Goal: Task Accomplishment & Management: Manage account settings

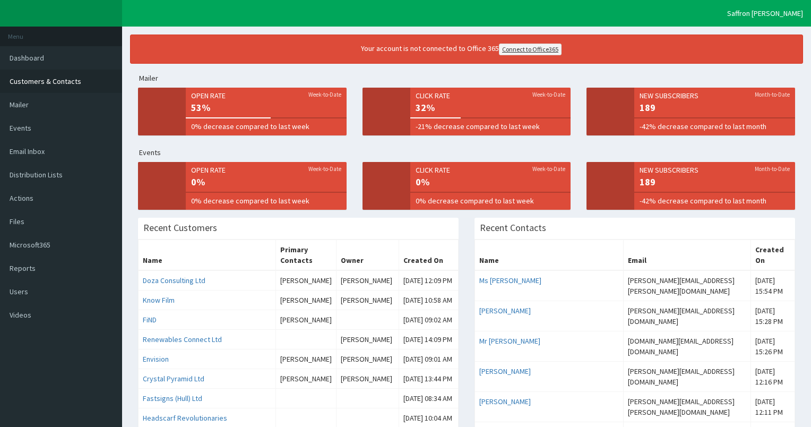
click at [57, 80] on span "Customers & Contacts" at bounding box center [46, 81] width 72 height 10
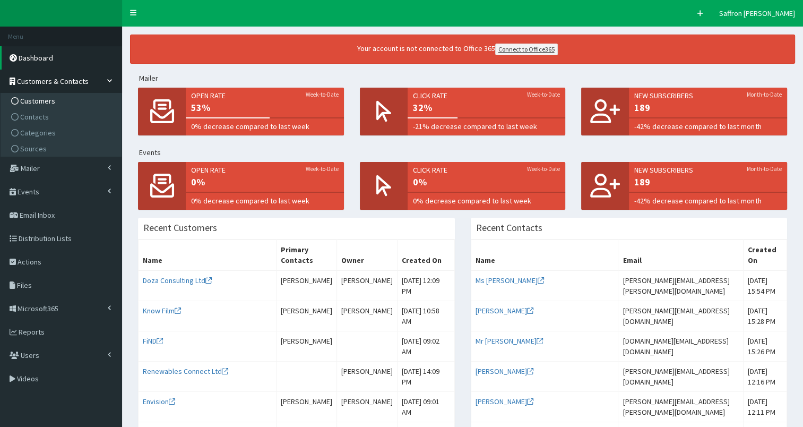
click at [31, 98] on span "Customers" at bounding box center [37, 101] width 35 height 10
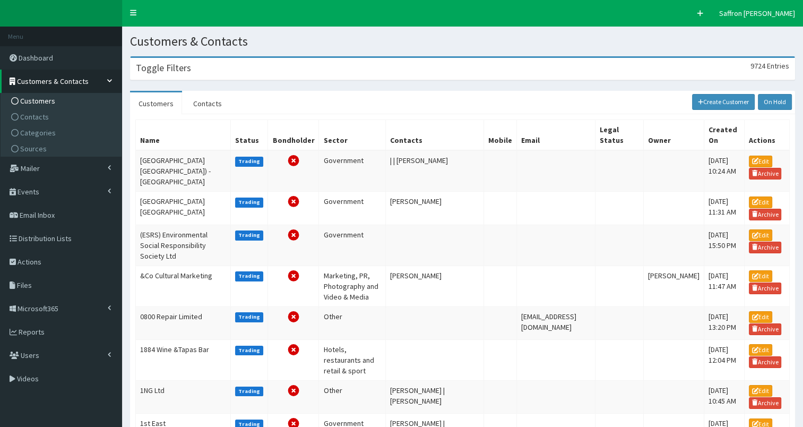
click at [209, 68] on div "Toggle Filters 9724 Entries" at bounding box center [463, 69] width 664 height 22
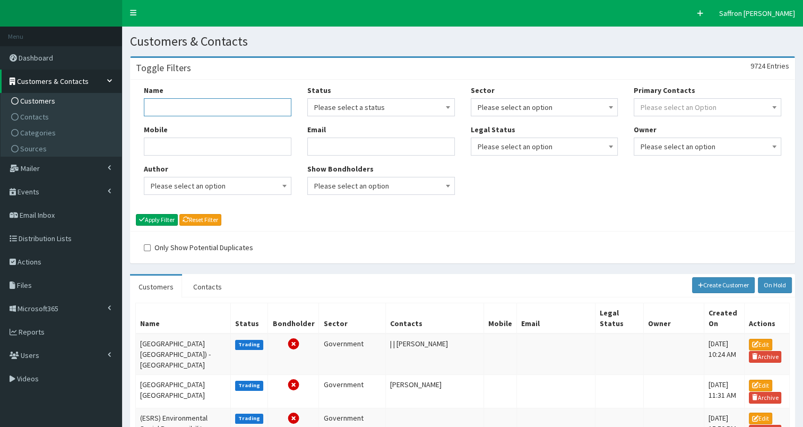
click at [180, 100] on input "Name" at bounding box center [218, 107] width 148 height 18
type input "beverley"
click at [136, 214] on button "Apply Filter" at bounding box center [157, 220] width 42 height 12
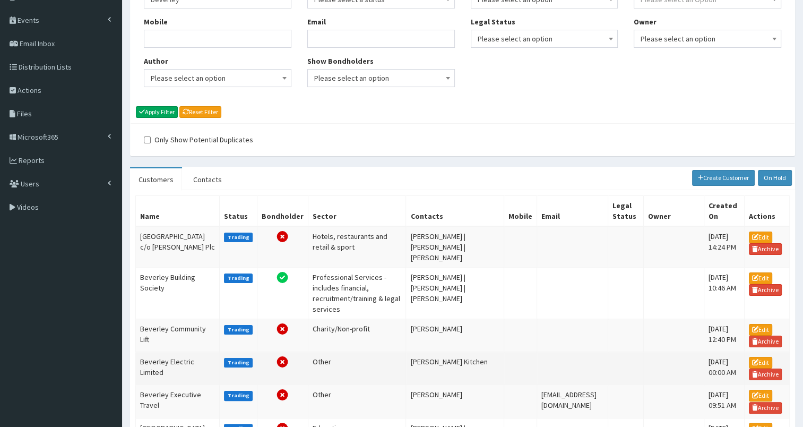
scroll to position [159, 0]
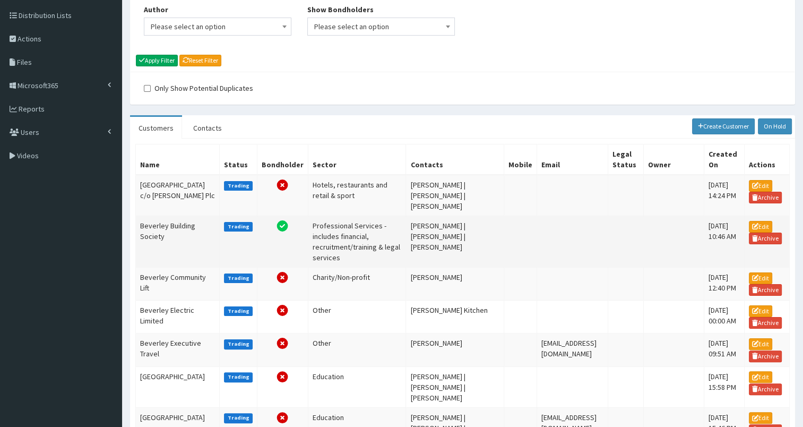
click at [159, 243] on td "Beverley Building Society" at bounding box center [178, 240] width 84 height 51
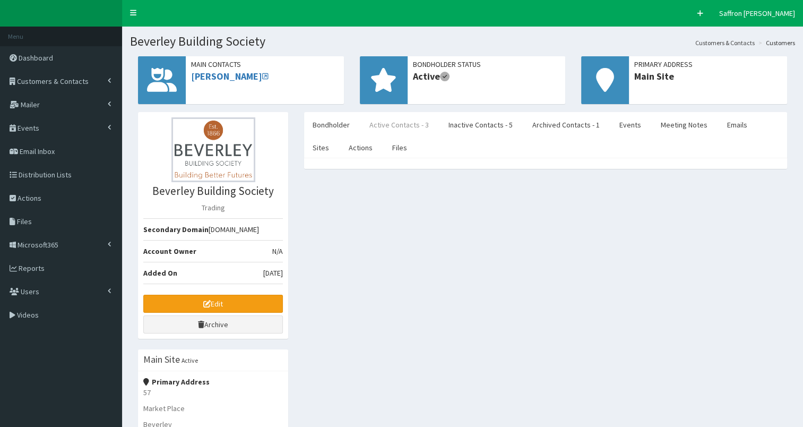
click at [389, 117] on link "Active Contacts - 3" at bounding box center [399, 125] width 76 height 22
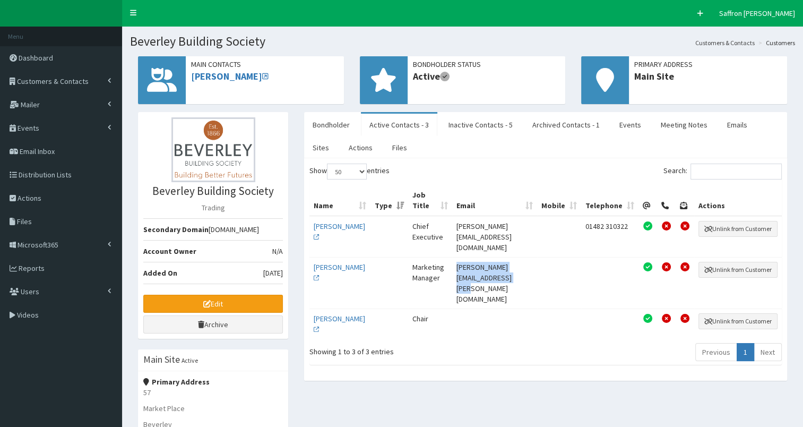
drag, startPoint x: 539, startPoint y: 263, endPoint x: 430, endPoint y: 263, distance: 108.8
click at [452, 263] on td "Debbie.connolly@beverleybs.co.uk" at bounding box center [494, 282] width 85 height 51
copy td "[PERSON_NAME][EMAIL_ADDRESS][PERSON_NAME][DOMAIN_NAME]"
click at [227, 309] on link "Edit" at bounding box center [213, 304] width 140 height 18
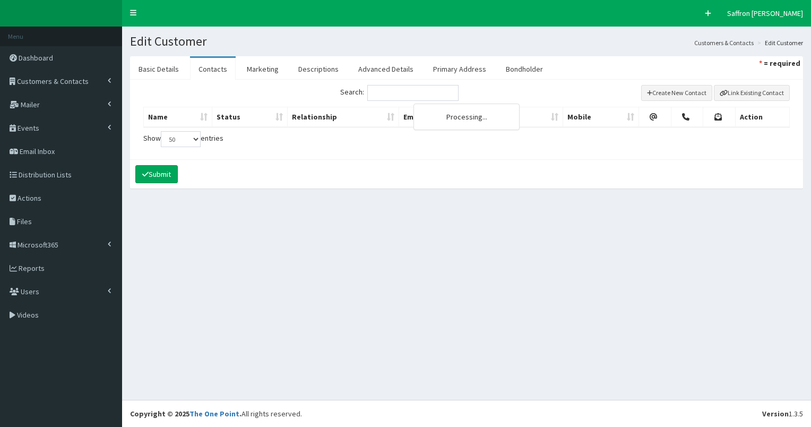
select select "50"
click at [158, 64] on link "Basic Details" at bounding box center [158, 69] width 57 height 22
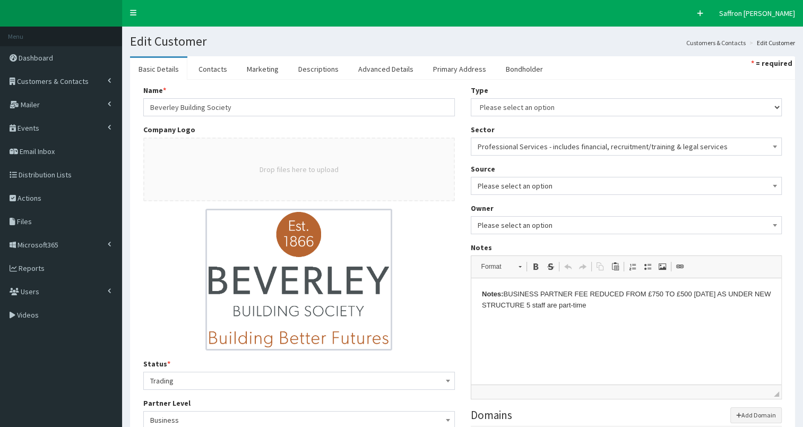
scroll to position [53, 0]
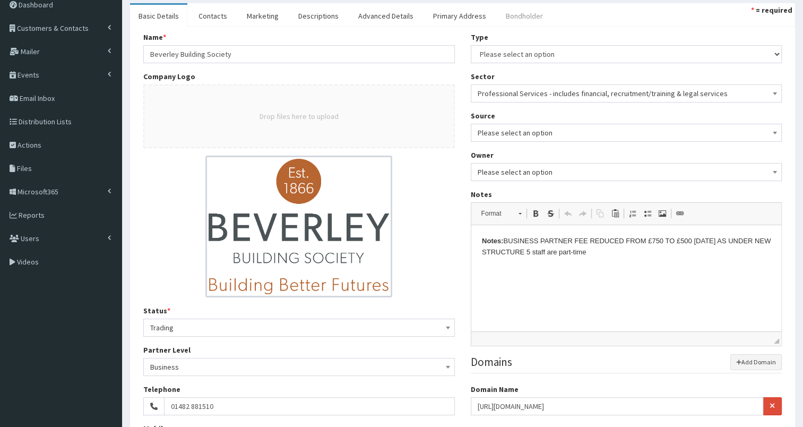
click at [516, 15] on link "Bondholder" at bounding box center [524, 16] width 54 height 22
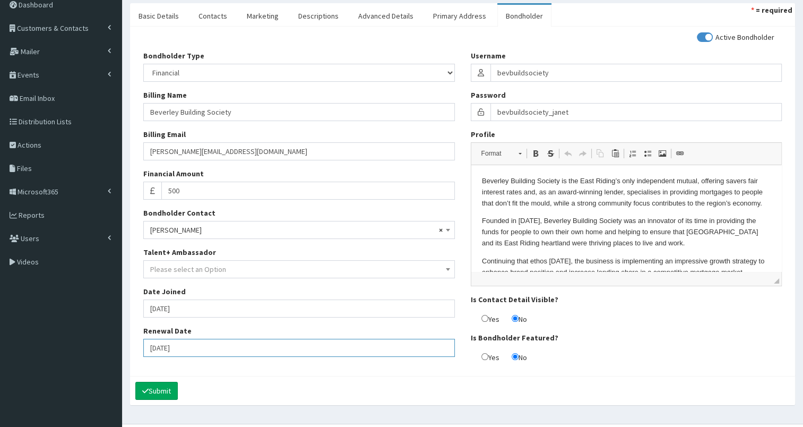
click at [189, 350] on input "01-04-2026" at bounding box center [299, 348] width 312 height 18
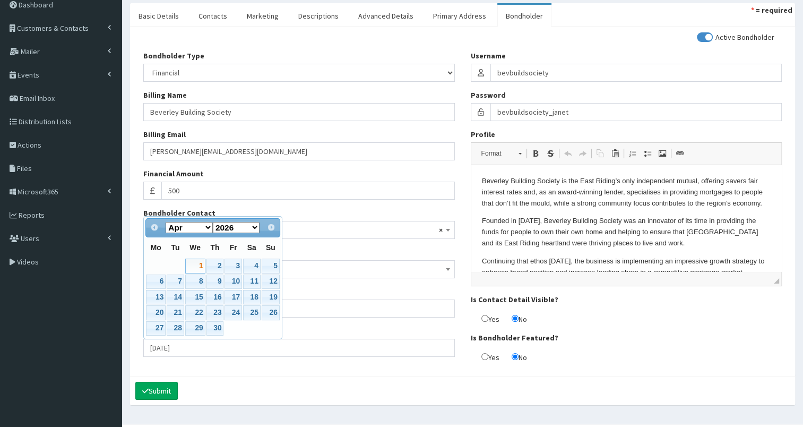
click at [240, 384] on div "Submit" at bounding box center [462, 390] width 665 height 29
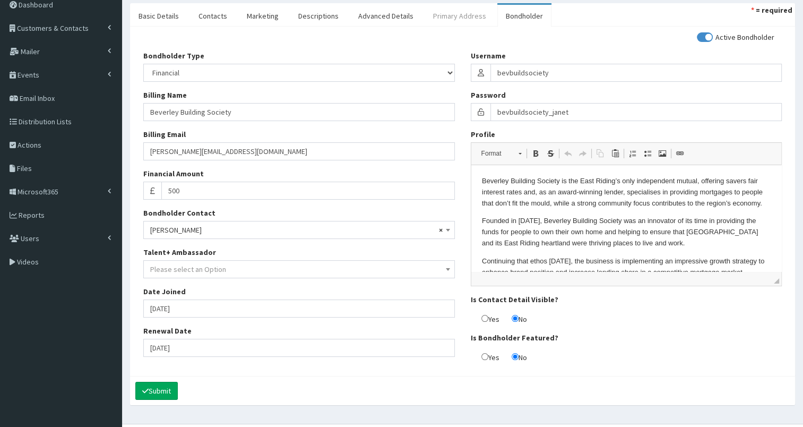
click at [451, 13] on link "Primary Address" at bounding box center [460, 16] width 70 height 22
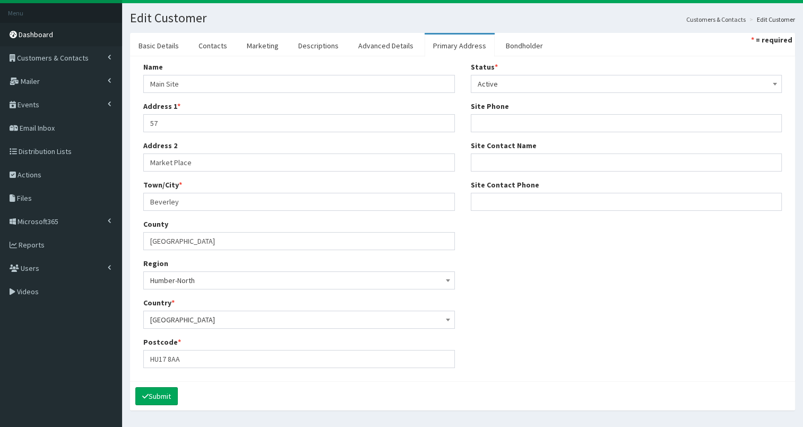
scroll to position [0, 0]
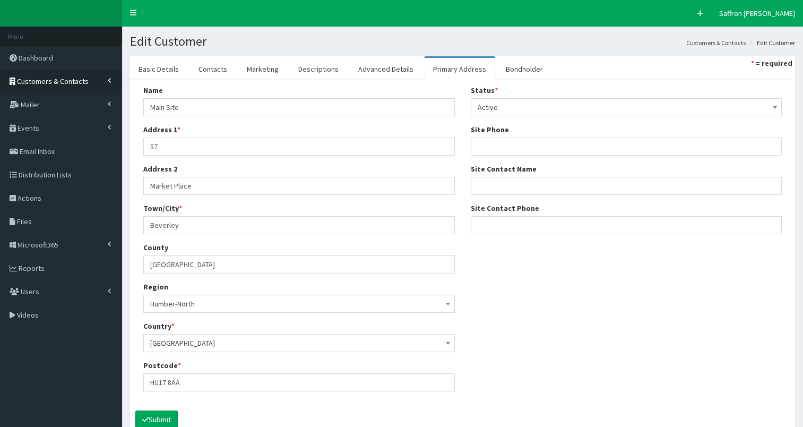
click at [63, 80] on span "Customers & Contacts" at bounding box center [53, 81] width 72 height 10
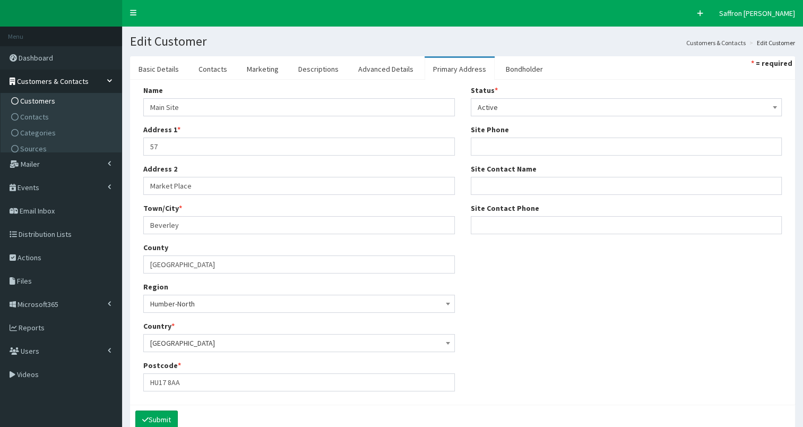
click at [47, 102] on span "Customers" at bounding box center [37, 101] width 35 height 10
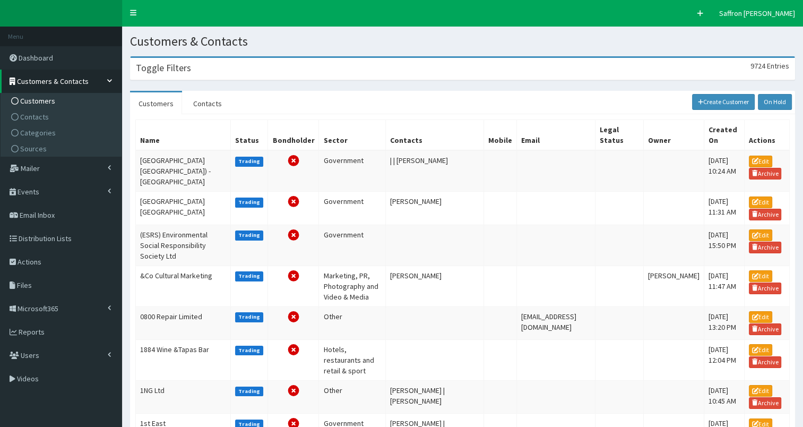
click at [222, 70] on div "Toggle Filters 9724 Entries" at bounding box center [463, 69] width 664 height 22
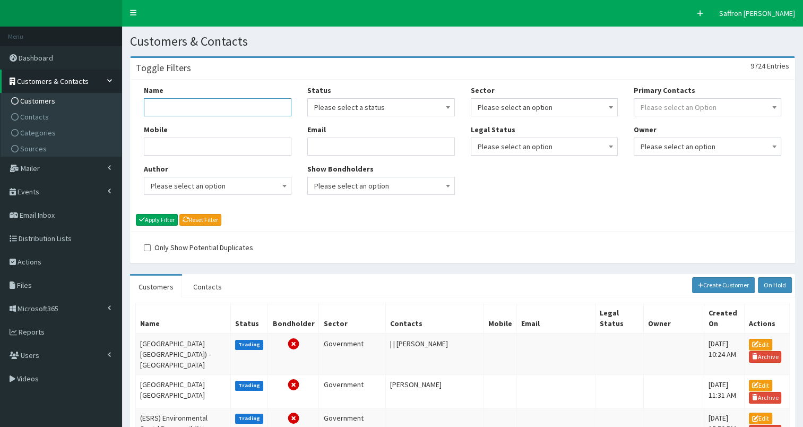
click at [219, 104] on input "Name" at bounding box center [218, 107] width 148 height 18
type input "inflowne"
click at [136, 214] on button "Apply Filter" at bounding box center [157, 220] width 42 height 12
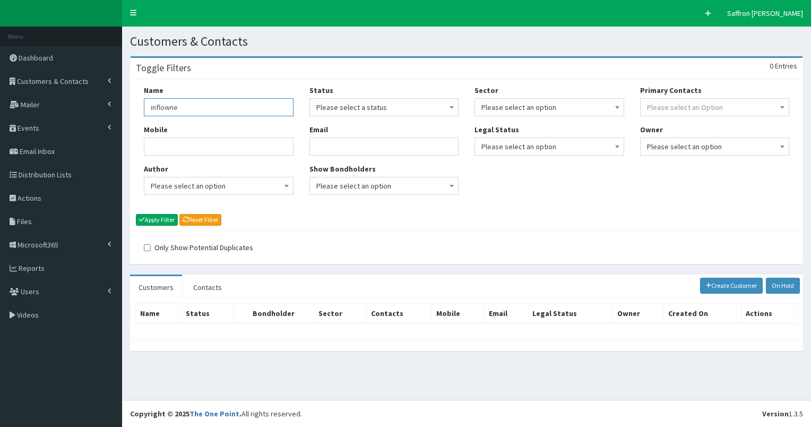
click at [246, 107] on input "inflowne" at bounding box center [219, 107] width 150 height 18
type input "inflowen"
click at [136, 214] on button "Apply Filter" at bounding box center [157, 220] width 42 height 12
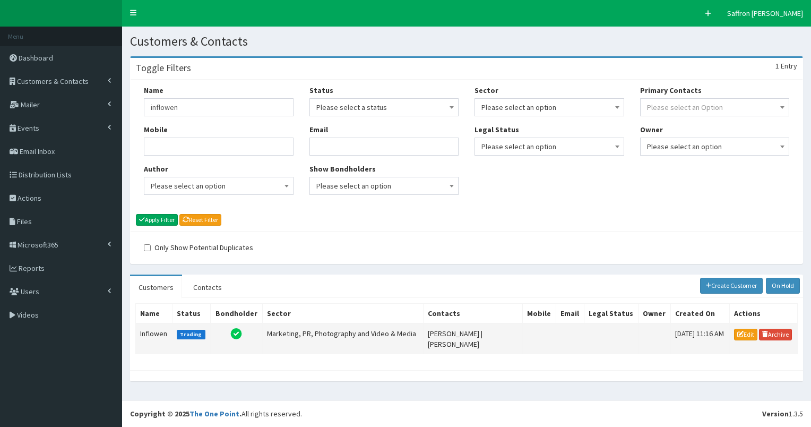
click at [161, 331] on td "Inflowen" at bounding box center [154, 338] width 37 height 31
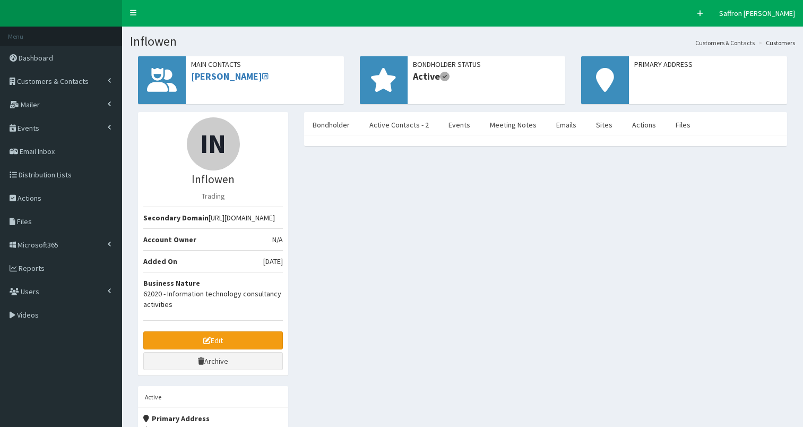
select select "50"
click at [381, 116] on link "Active Contacts - 2" at bounding box center [399, 125] width 76 height 22
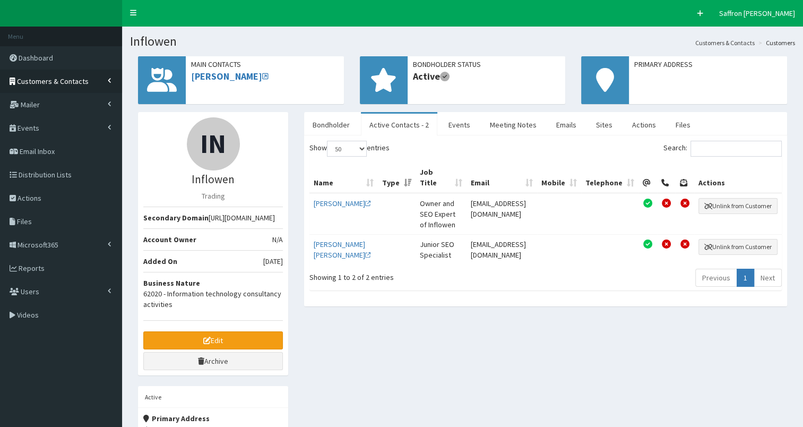
click at [29, 74] on link "Customers & Contacts" at bounding box center [61, 81] width 122 height 23
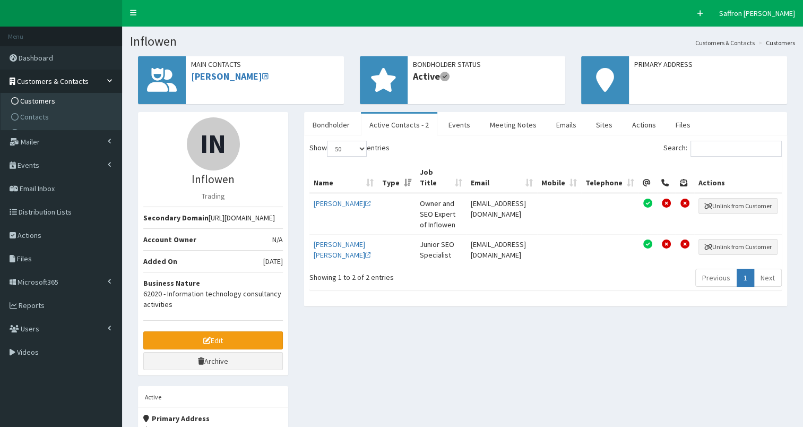
click at [37, 100] on span "Customers" at bounding box center [37, 101] width 35 height 10
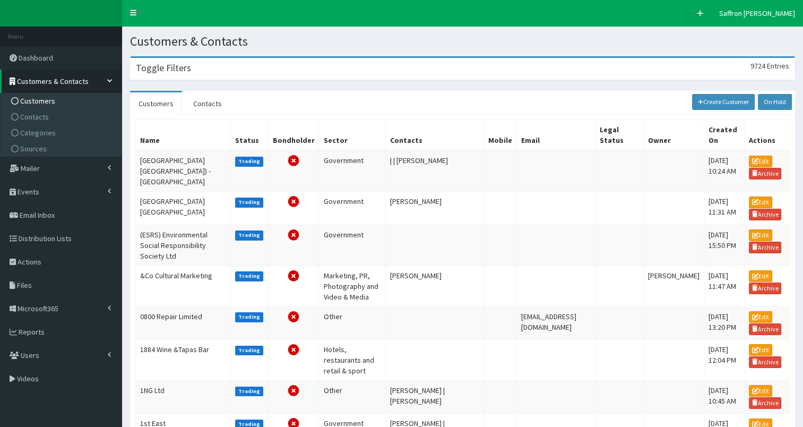
click at [226, 72] on div "Toggle Filters 9724 Entries" at bounding box center [463, 69] width 664 height 22
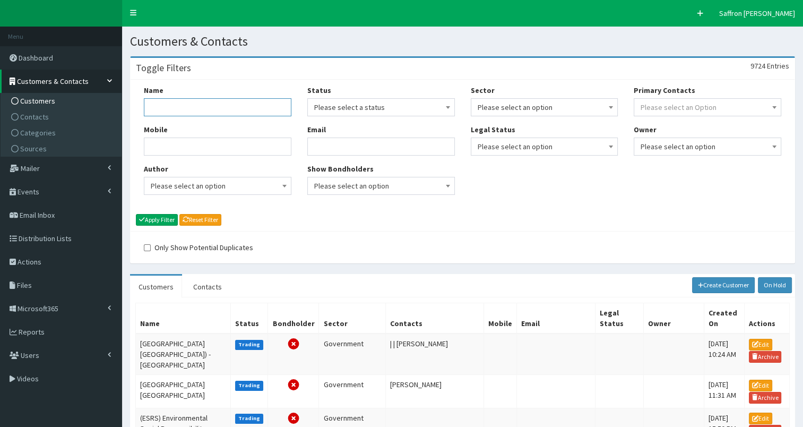
click at [210, 105] on input "Name" at bounding box center [218, 107] width 148 height 18
type input "orsted"
click at [168, 220] on button "Apply Filter" at bounding box center [157, 220] width 42 height 12
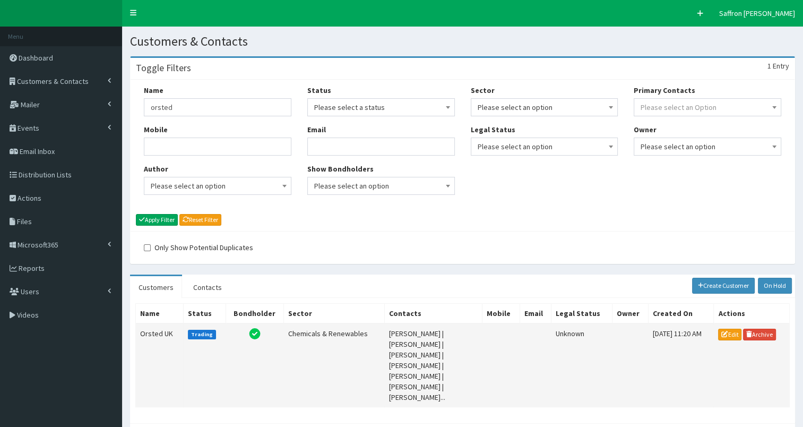
click at [168, 332] on td "Orsted UK" at bounding box center [160, 365] width 48 height 84
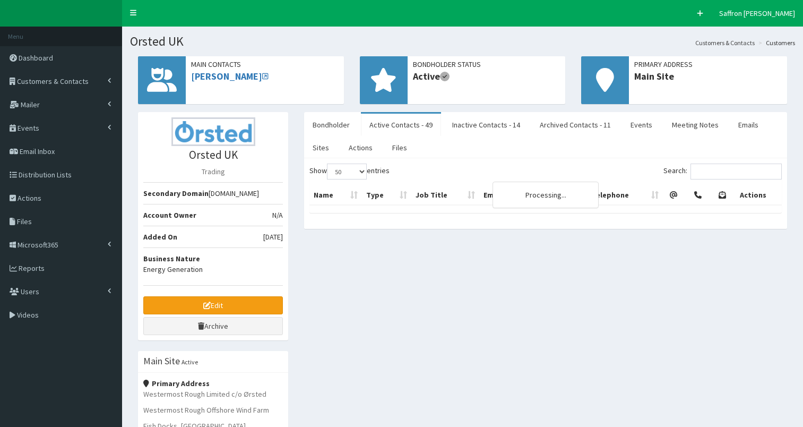
select select "50"
click at [200, 307] on link "Edit" at bounding box center [213, 305] width 140 height 18
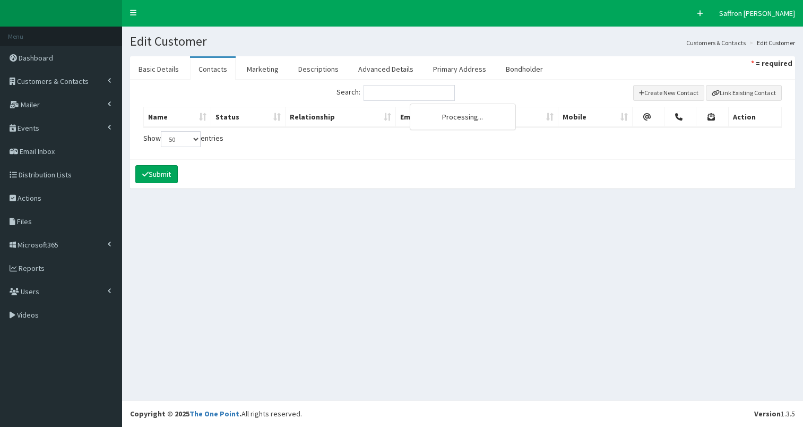
select select "50"
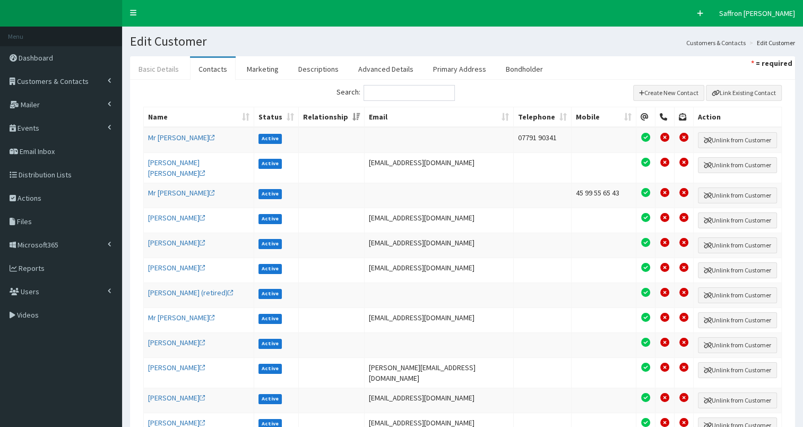
click at [163, 72] on link "Basic Details" at bounding box center [158, 69] width 57 height 22
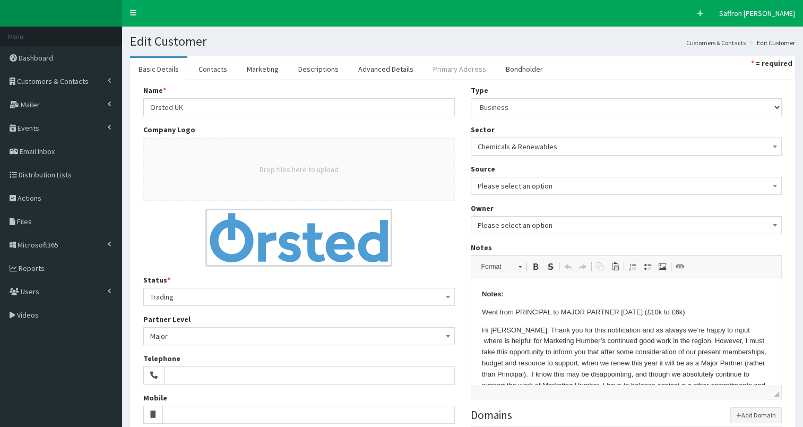
click at [471, 73] on link "Primary Address" at bounding box center [460, 69] width 70 height 22
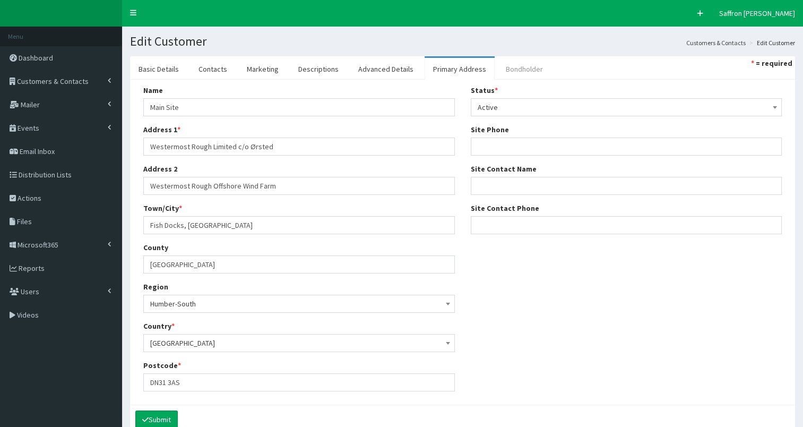
click at [505, 72] on link "Bondholder" at bounding box center [524, 69] width 54 height 22
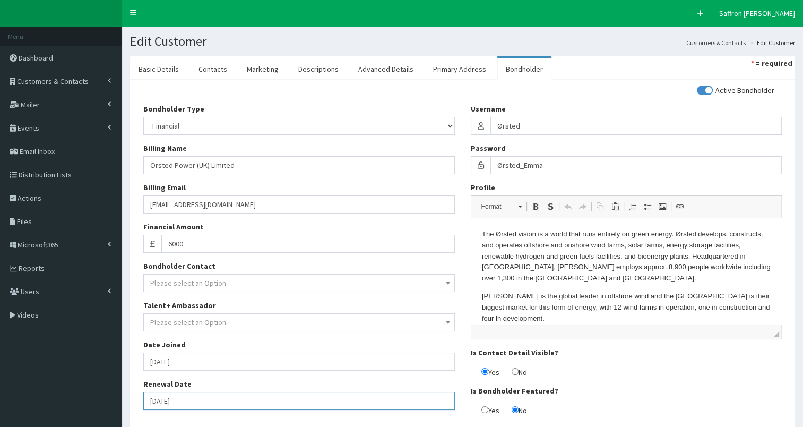
click at [211, 395] on input "[DATE]" at bounding box center [299, 401] width 312 height 18
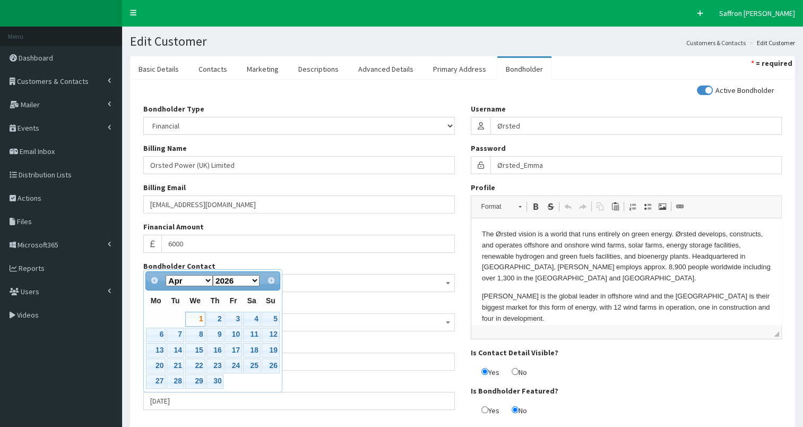
click at [280, 419] on div "Active Bondholder Bondholder Type Please select an Option In-kind Financial Bil…" at bounding box center [462, 254] width 654 height 339
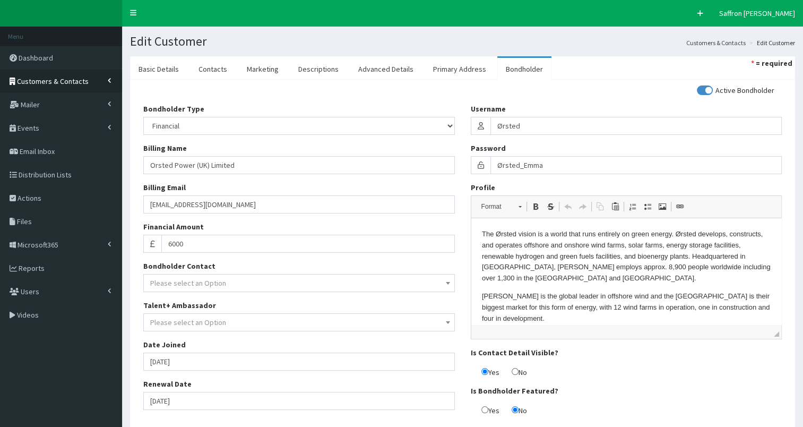
click at [83, 81] on span "Customers & Contacts" at bounding box center [53, 81] width 72 height 10
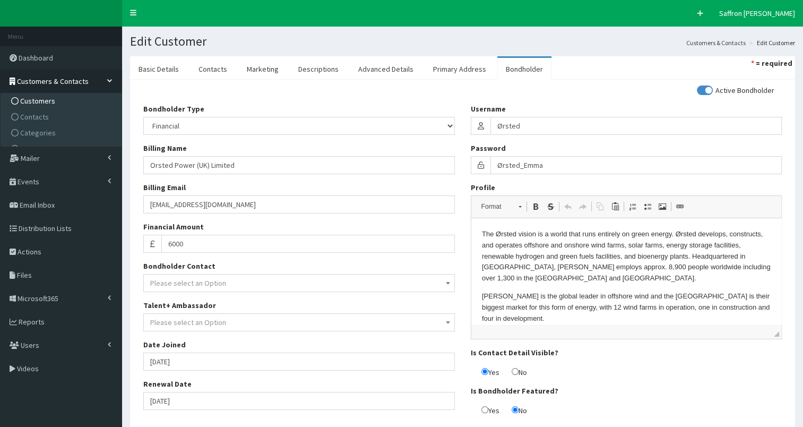
click at [46, 98] on span "Customers" at bounding box center [37, 101] width 35 height 10
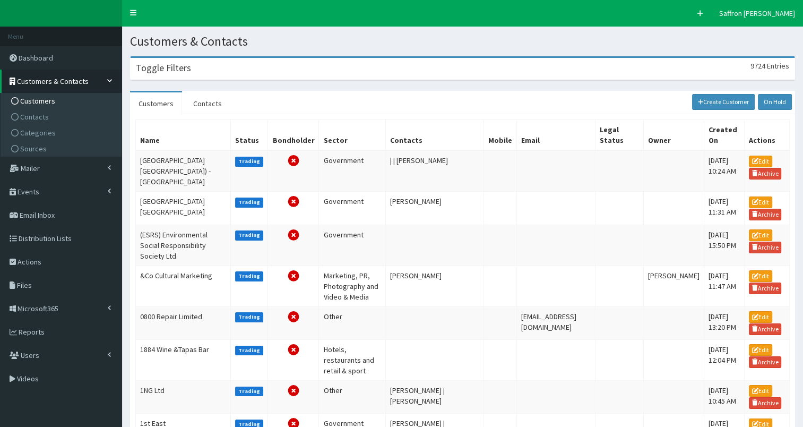
click at [200, 73] on div "Toggle Filters 9724 Entries" at bounding box center [463, 69] width 664 height 22
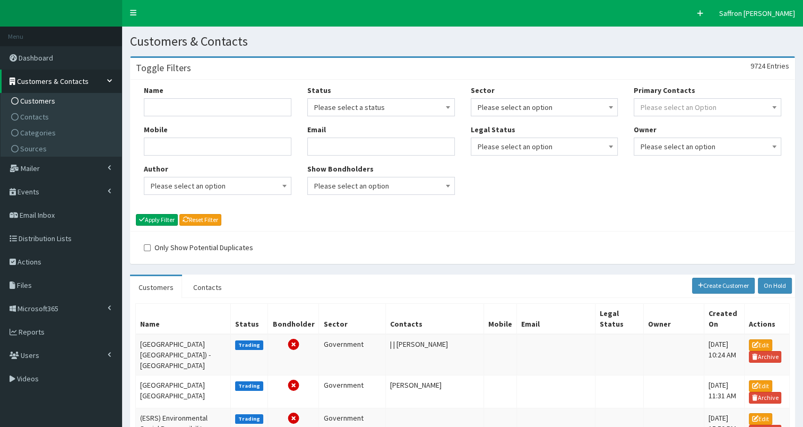
click at [178, 97] on div "Name" at bounding box center [218, 100] width 148 height 31
click at [174, 106] on input "Name" at bounding box center [218, 107] width 148 height 18
type input "reckitt"
click at [167, 219] on button "Apply Filter" at bounding box center [157, 220] width 42 height 12
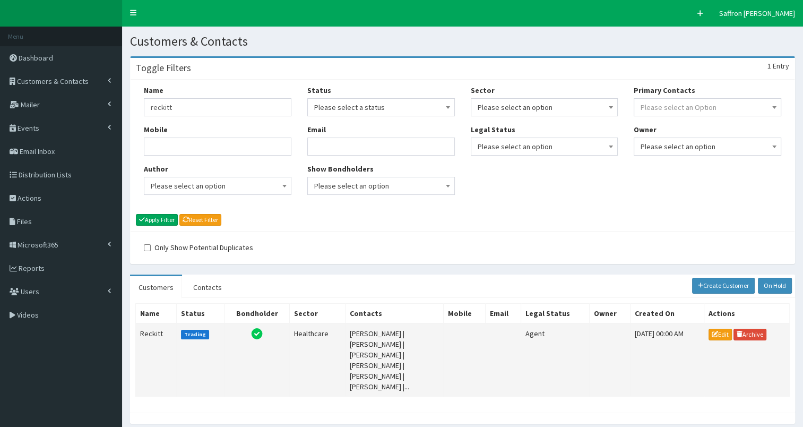
click at [160, 342] on td "Reckitt" at bounding box center [156, 359] width 41 height 73
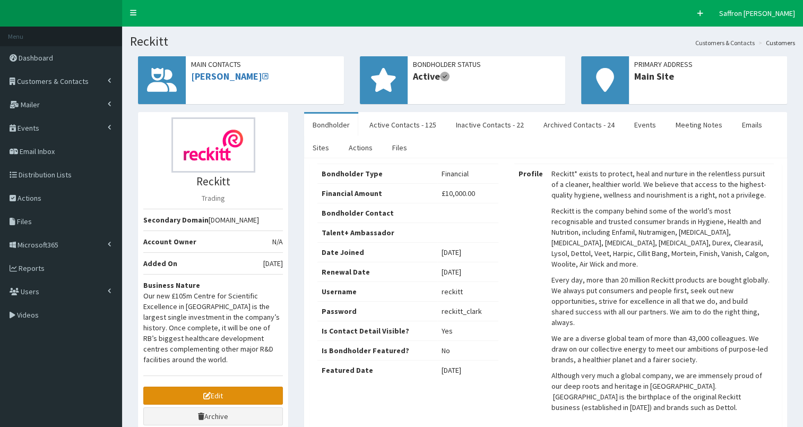
click at [210, 392] on icon at bounding box center [206, 395] width 7 height 7
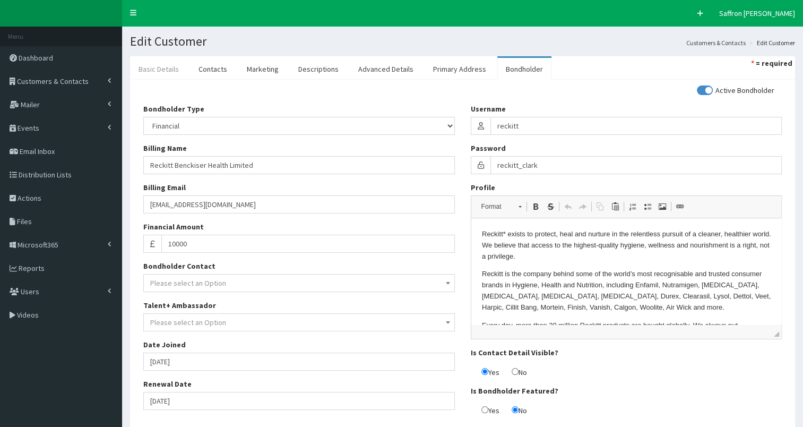
click at [150, 61] on link "Basic Details" at bounding box center [158, 69] width 57 height 22
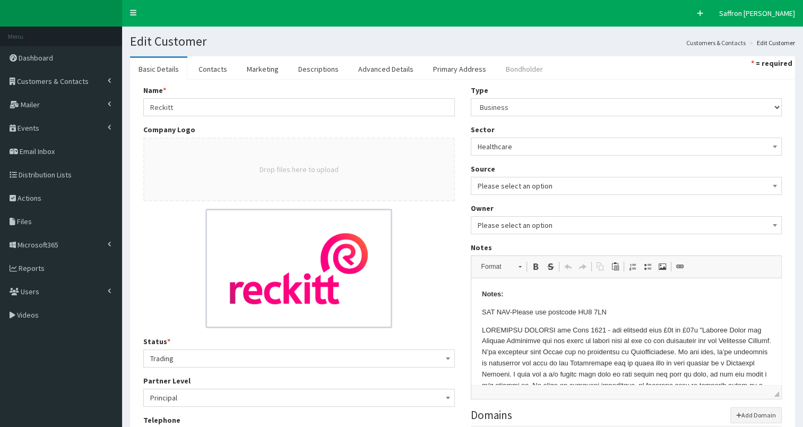
click at [511, 61] on link "Bondholder" at bounding box center [524, 69] width 54 height 22
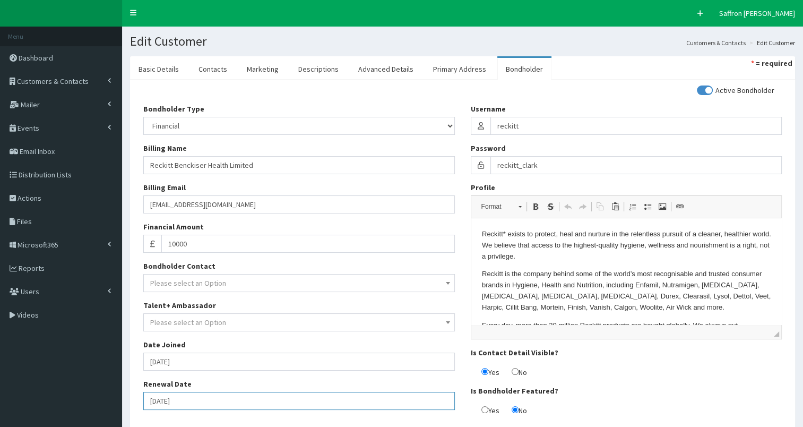
click at [207, 399] on input "[DATE]" at bounding box center [299, 401] width 312 height 18
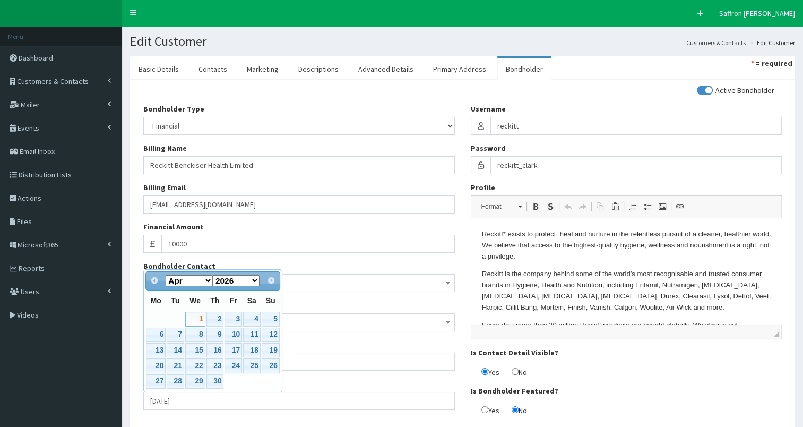
click at [242, 418] on div "Active Bondholder Bondholder Type Please select an Option In-kind Financial Bil…" at bounding box center [462, 254] width 654 height 339
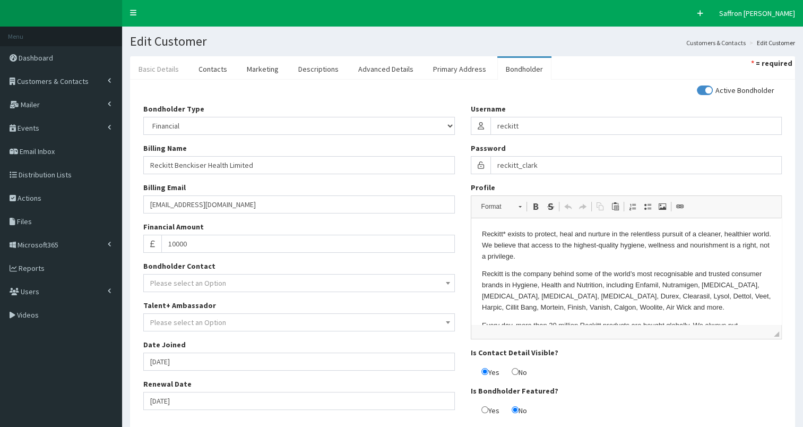
click at [163, 70] on link "Basic Details" at bounding box center [158, 69] width 57 height 22
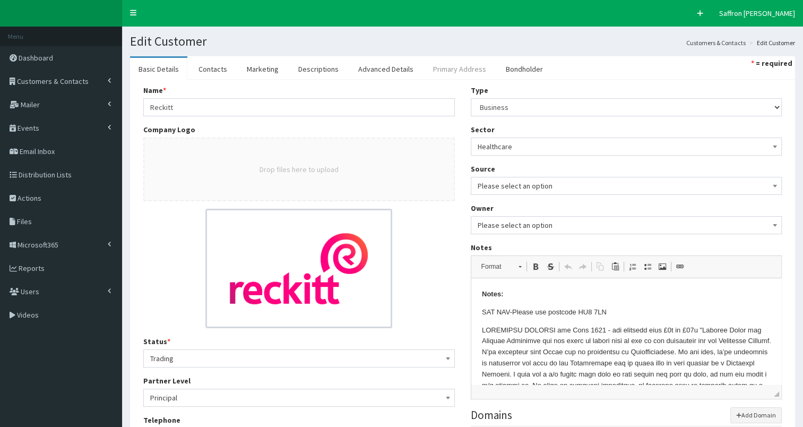
click at [443, 72] on link "Primary Address" at bounding box center [460, 69] width 70 height 22
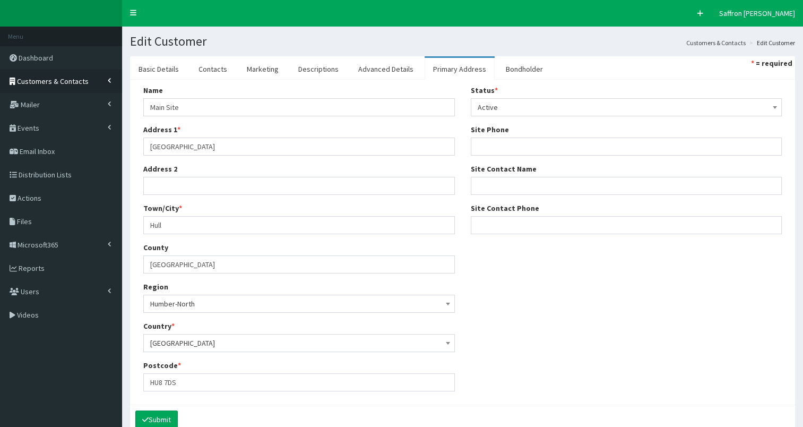
click at [56, 81] on span "Customers & Contacts" at bounding box center [53, 81] width 72 height 10
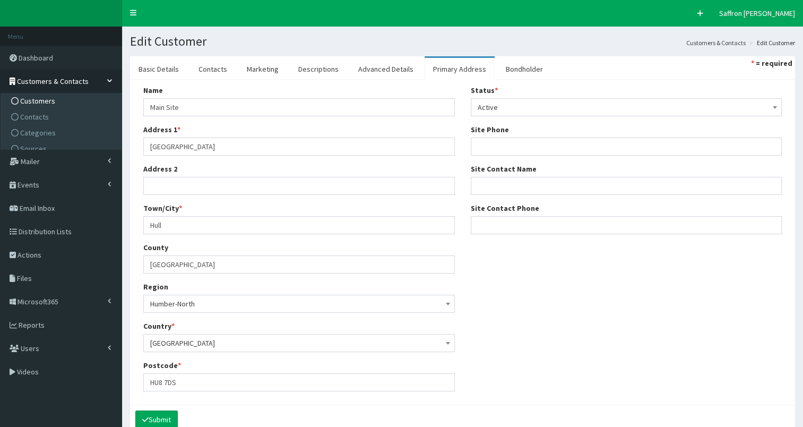
click at [45, 100] on span "Customers" at bounding box center [37, 101] width 35 height 10
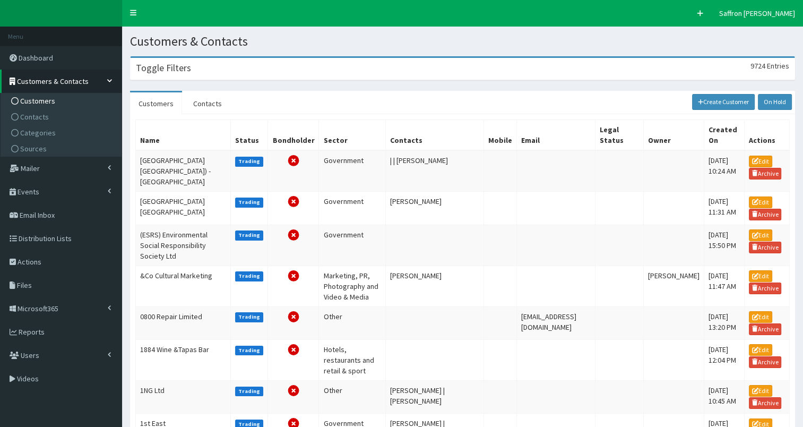
click at [195, 67] on div "Toggle Filters 9724 Entries" at bounding box center [463, 69] width 664 height 22
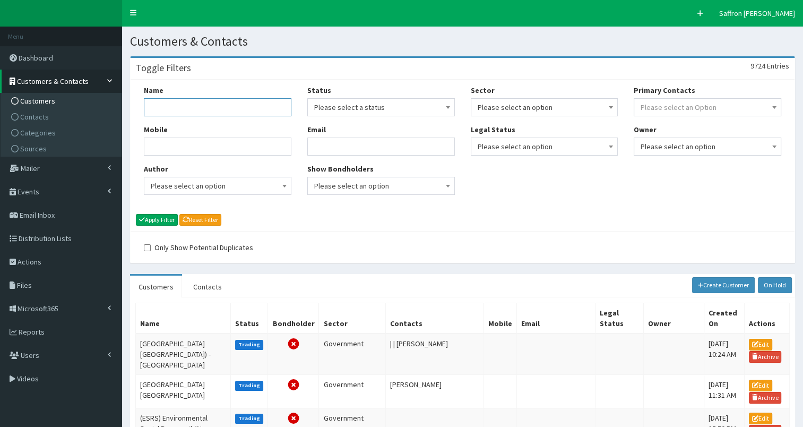
click at [193, 109] on input "Name" at bounding box center [218, 107] width 148 height 18
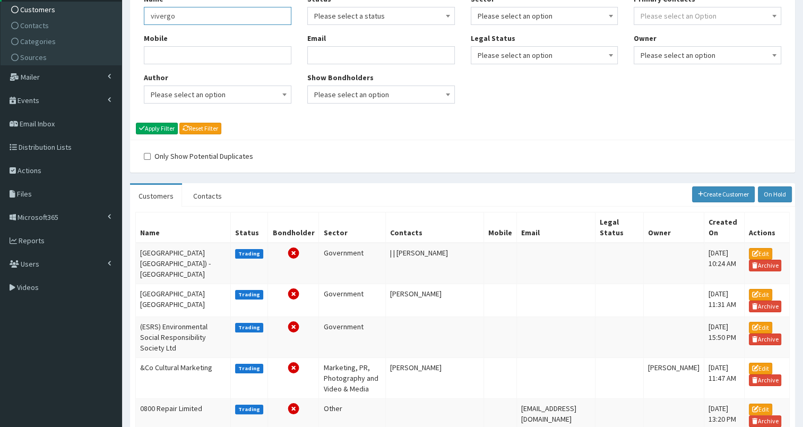
scroll to position [53, 0]
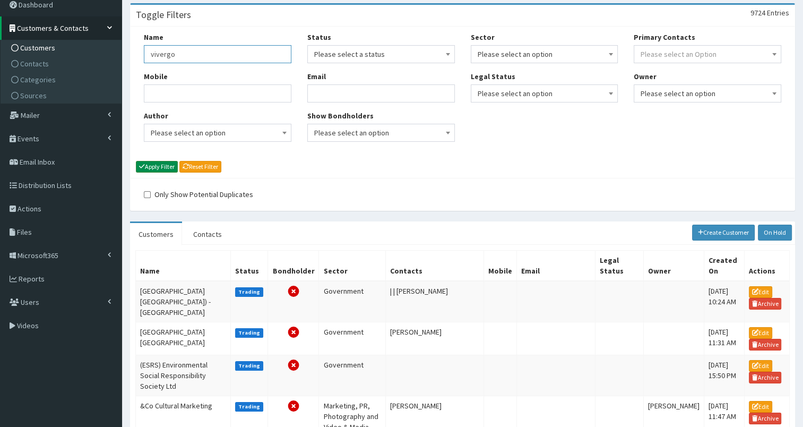
type input "vivergo"
click at [163, 161] on button "Apply Filter" at bounding box center [157, 167] width 42 height 12
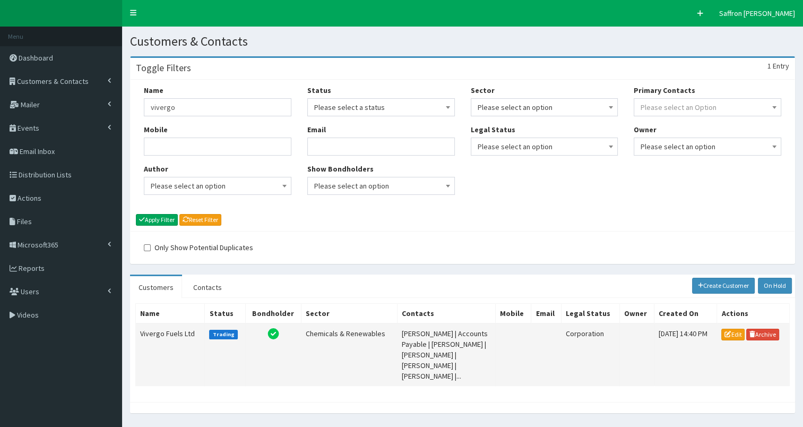
click at [183, 328] on td "Vivergo Fuels Ltd" at bounding box center [170, 354] width 69 height 63
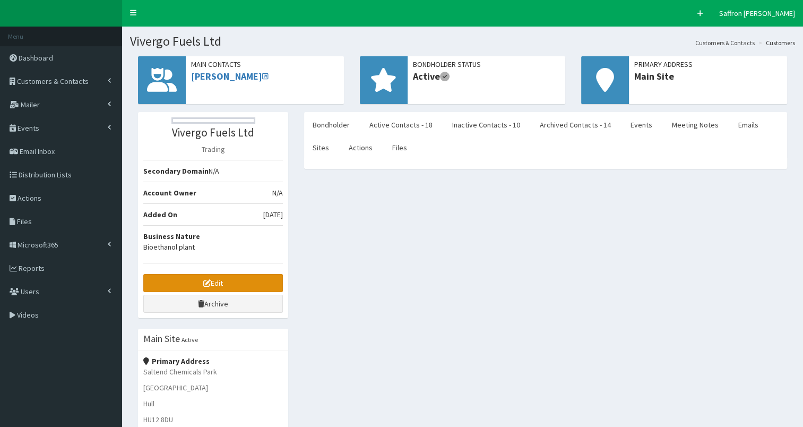
click at [217, 281] on link "Edit" at bounding box center [213, 283] width 140 height 18
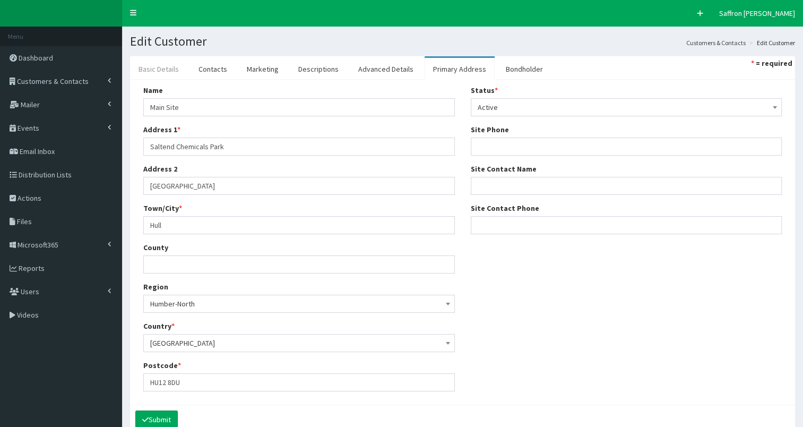
click at [158, 67] on link "Basic Details" at bounding box center [158, 69] width 57 height 22
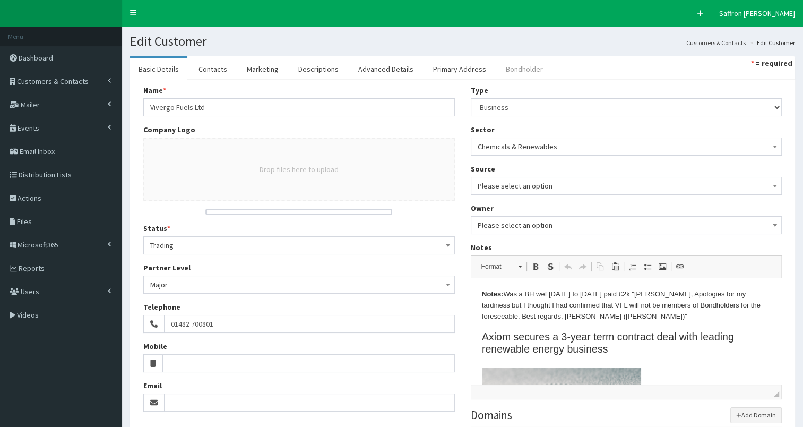
click at [501, 69] on link "Bondholder" at bounding box center [524, 69] width 54 height 22
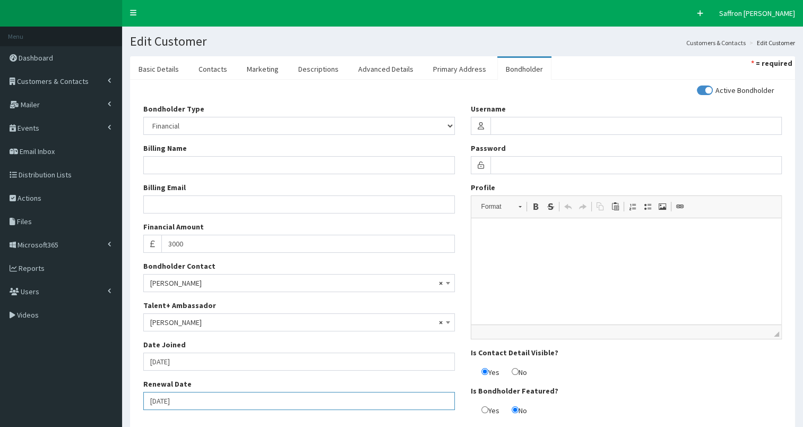
click at [222, 398] on input "01-05-2026" at bounding box center [299, 401] width 312 height 18
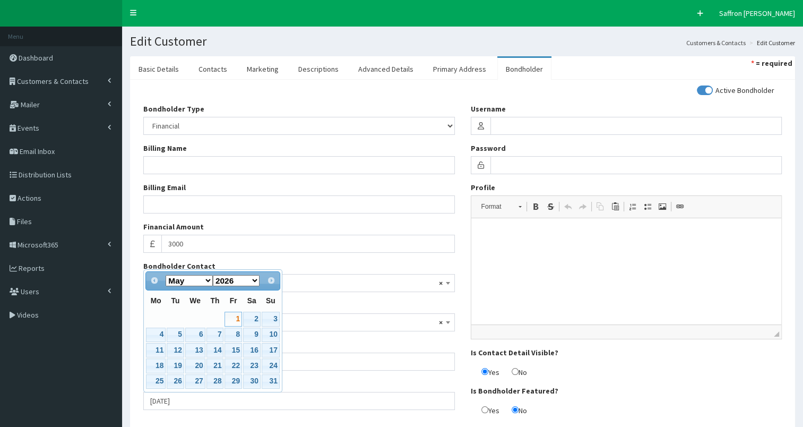
click at [319, 420] on div "Active Bondholder Bondholder Type Please select an Option In-kind Financial Bil…" at bounding box center [462, 254] width 654 height 339
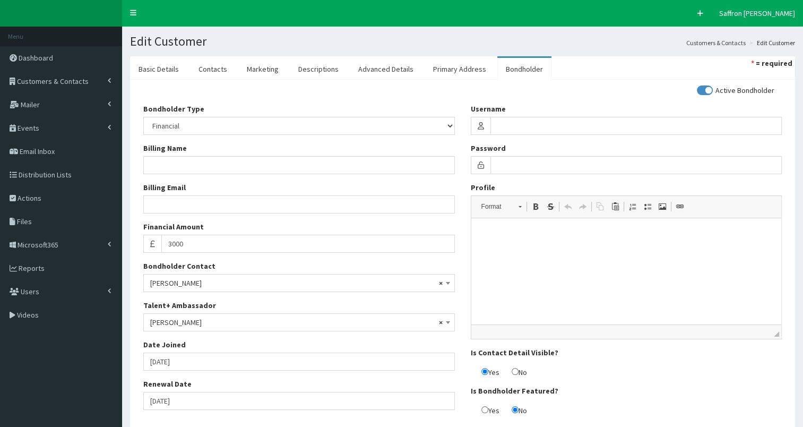
drag, startPoint x: 447, startPoint y: 65, endPoint x: 484, endPoint y: 51, distance: 38.6
click at [447, 65] on link "Primary Address" at bounding box center [460, 69] width 70 height 22
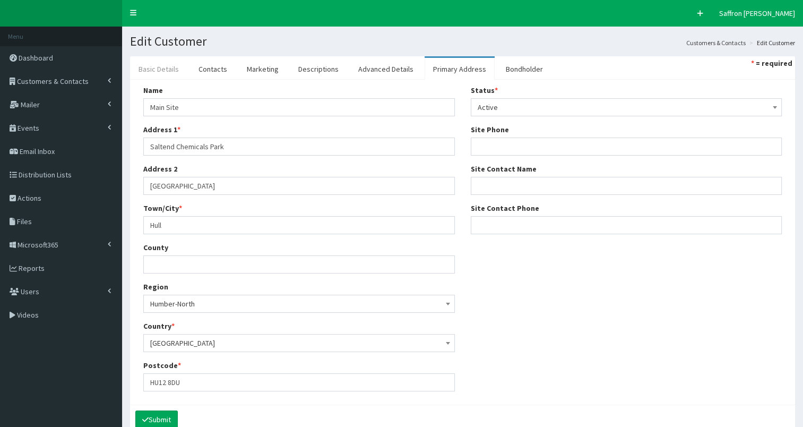
click at [170, 65] on link "Basic Details" at bounding box center [158, 69] width 57 height 22
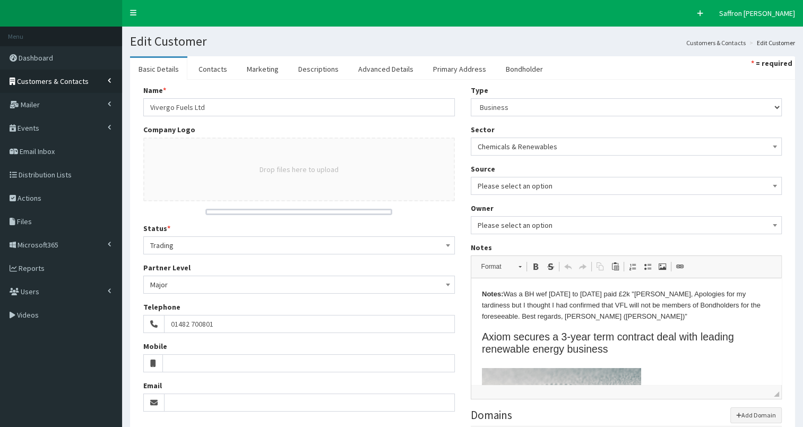
click at [26, 84] on span "Customers & Contacts" at bounding box center [53, 81] width 72 height 10
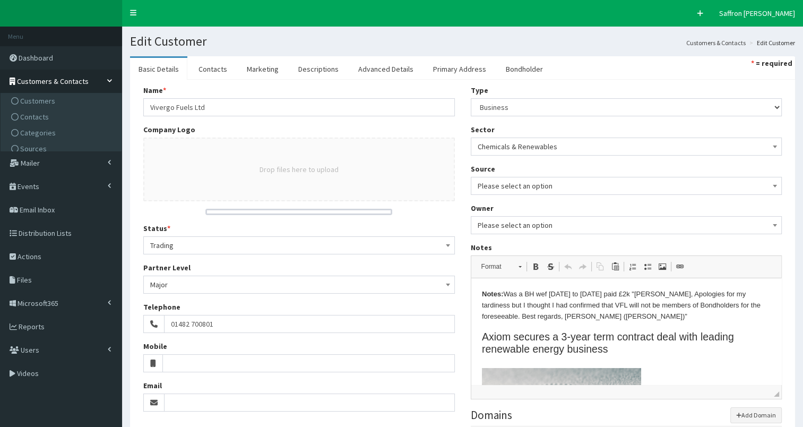
click at [26, 92] on link "Customers & Contacts" at bounding box center [61, 81] width 122 height 23
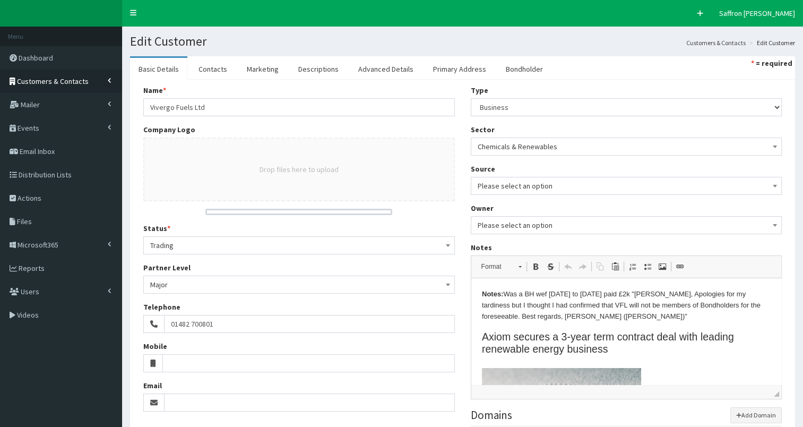
click at [35, 85] on link "Customers & Contacts" at bounding box center [61, 81] width 122 height 23
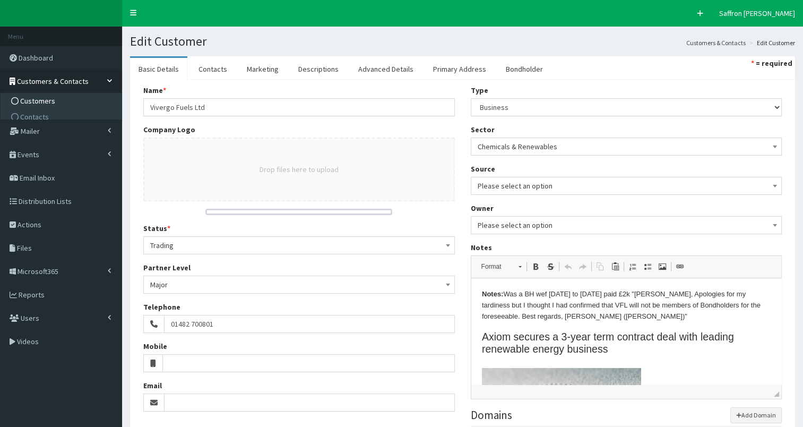
click at [29, 103] on span "Customers" at bounding box center [37, 101] width 35 height 10
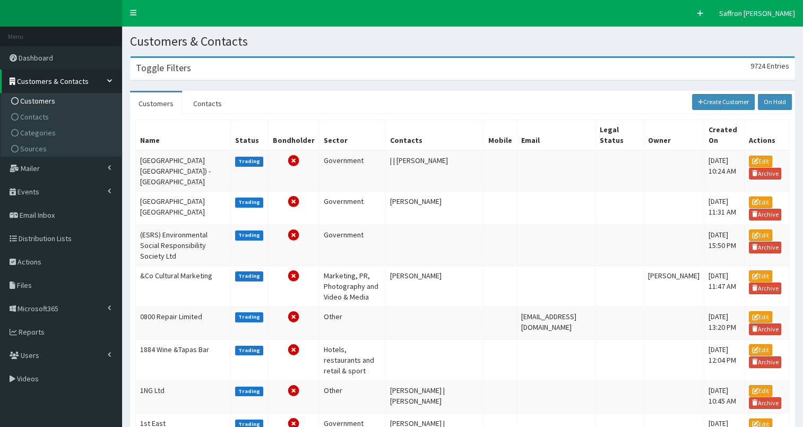
click at [180, 59] on div "Toggle Filters 9724 Entries" at bounding box center [463, 69] width 664 height 22
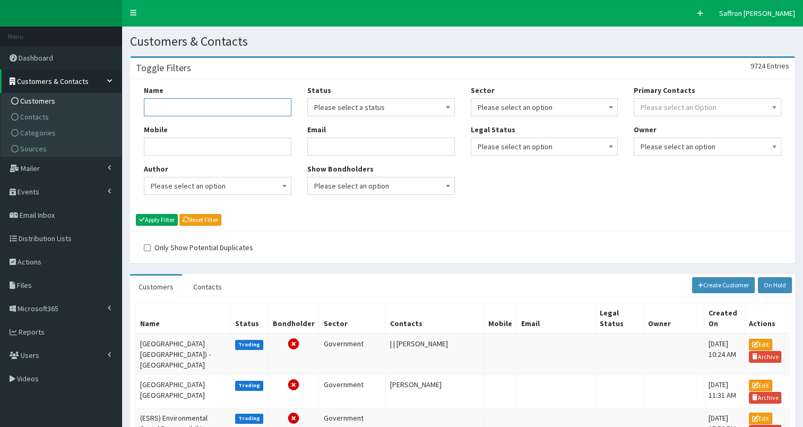
click at [166, 105] on input "Name" at bounding box center [218, 107] width 148 height 18
type input "filstorage"
click at [136, 214] on button "Apply Filter" at bounding box center [157, 220] width 42 height 12
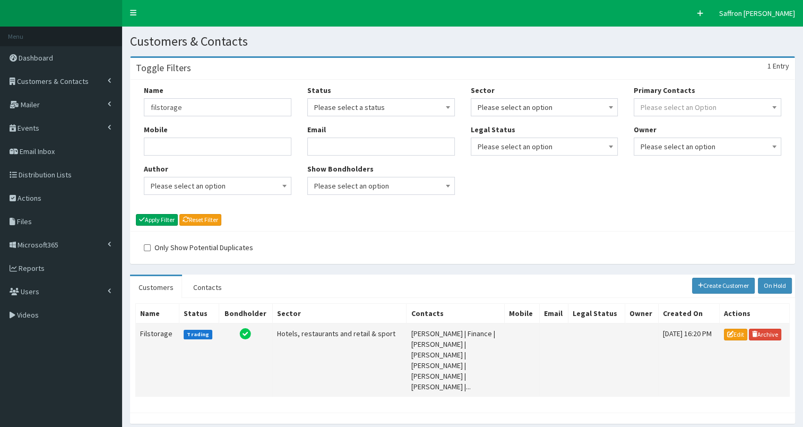
click at [152, 344] on td "Filstorage" at bounding box center [158, 359] width 44 height 73
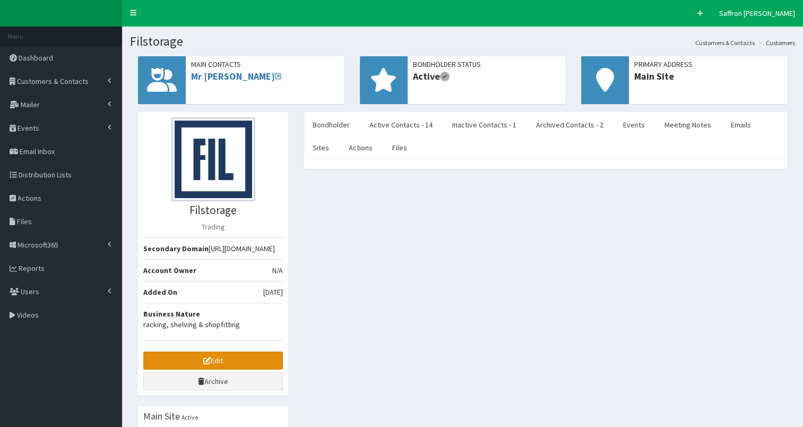
click at [176, 355] on link "Edit" at bounding box center [213, 360] width 140 height 18
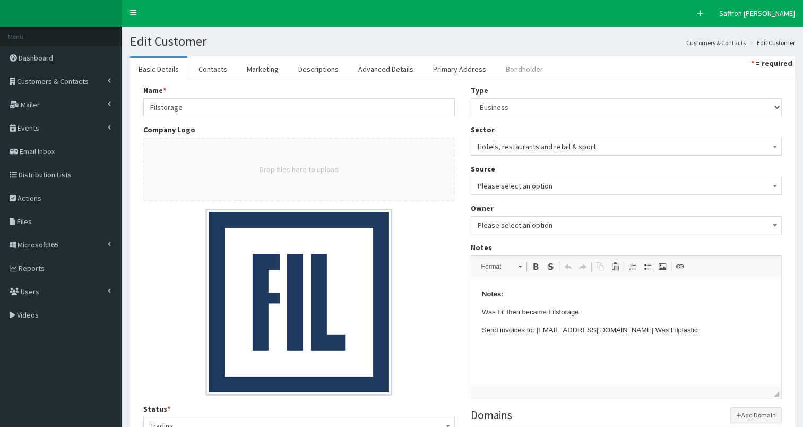
click at [505, 63] on link "Bondholder" at bounding box center [524, 69] width 54 height 22
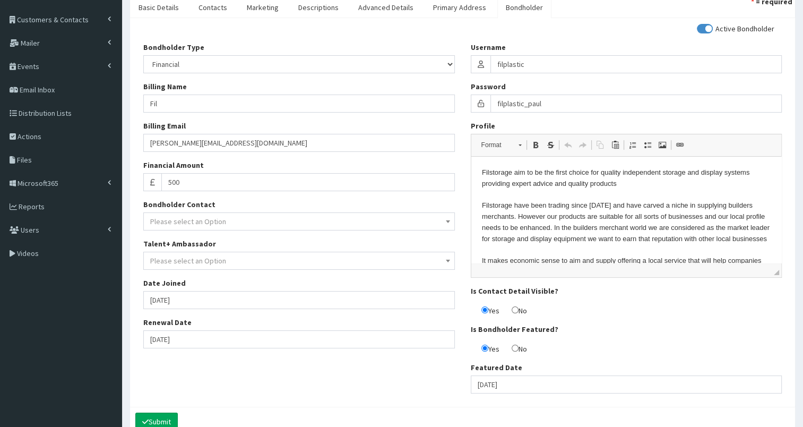
scroll to position [106, 0]
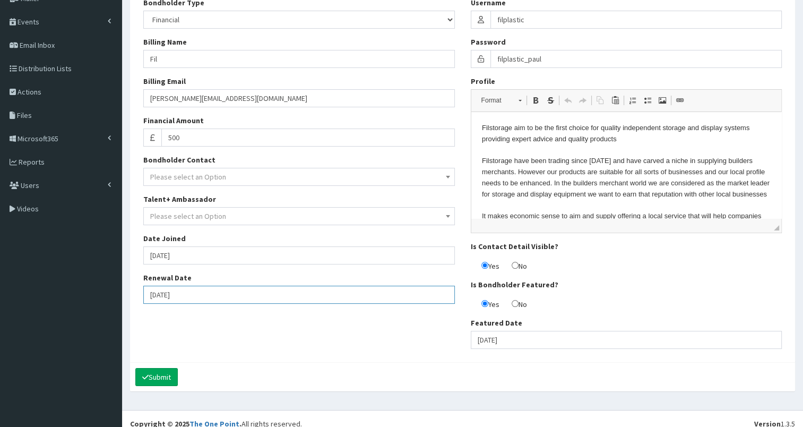
click at [227, 296] on input "01-06-2026" at bounding box center [299, 295] width 312 height 18
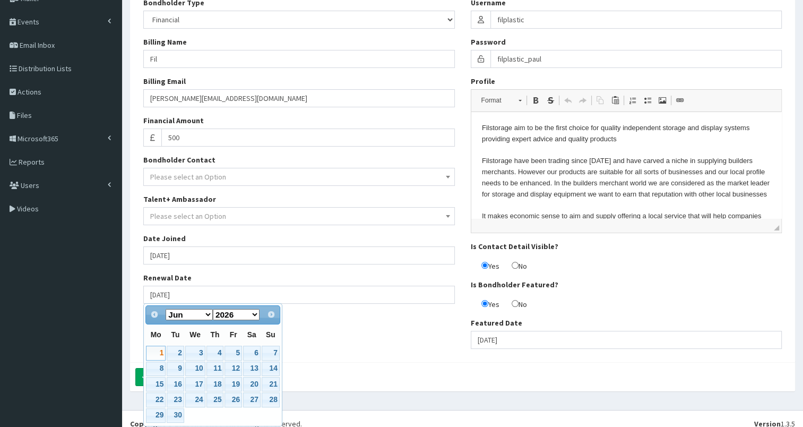
click at [351, 362] on div "Submit" at bounding box center [462, 376] width 665 height 29
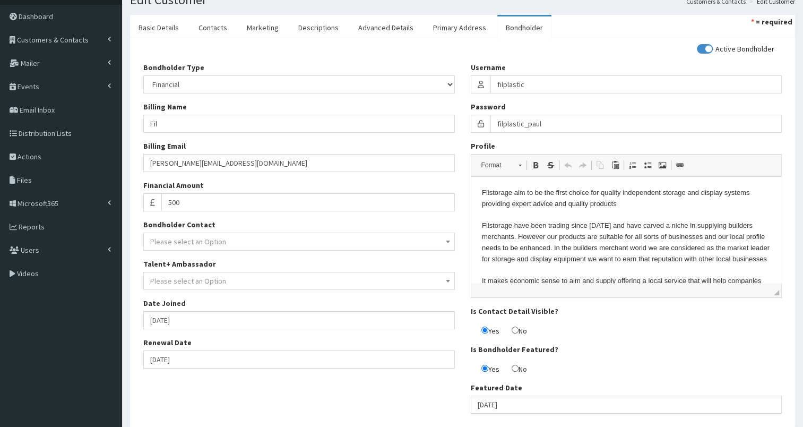
scroll to position [0, 0]
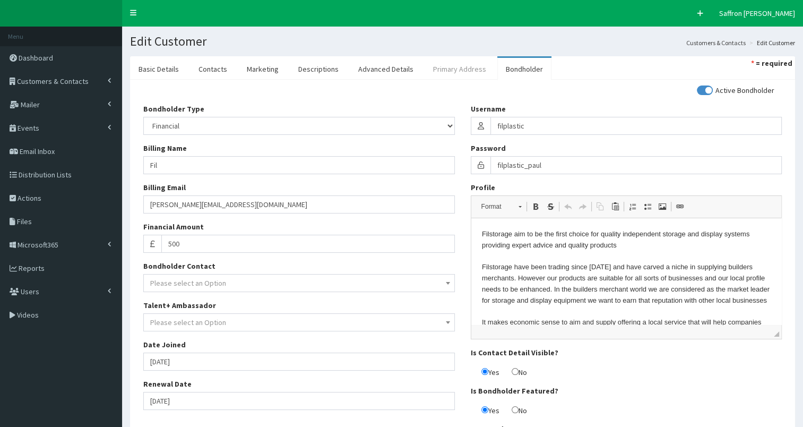
click at [448, 71] on link "Primary Address" at bounding box center [460, 69] width 70 height 22
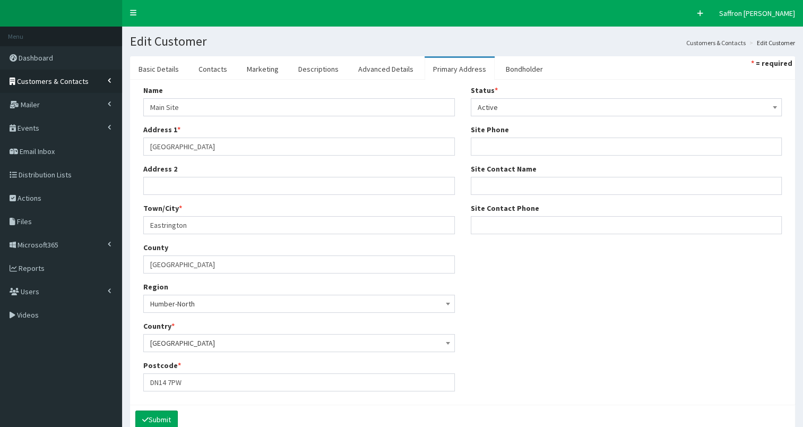
click at [56, 80] on span "Customers & Contacts" at bounding box center [53, 81] width 72 height 10
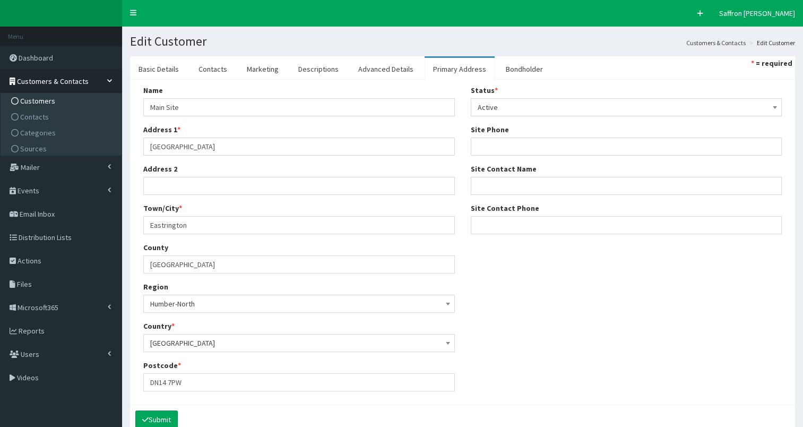
click at [40, 96] on span "Customers" at bounding box center [37, 101] width 35 height 10
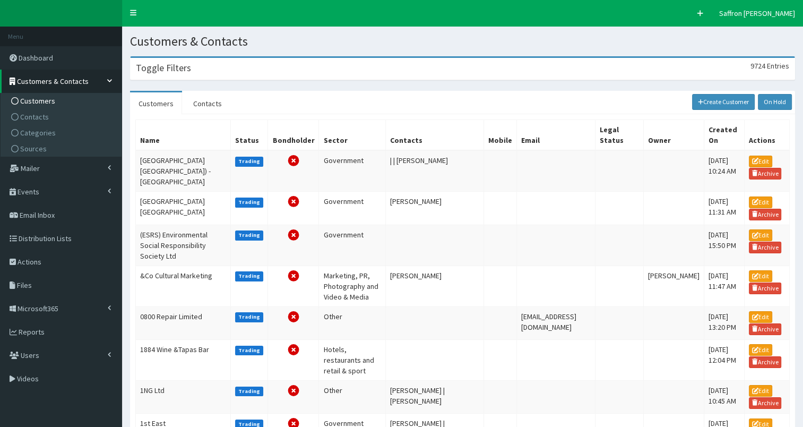
click at [182, 68] on h3 "Toggle Filters" at bounding box center [163, 68] width 55 height 10
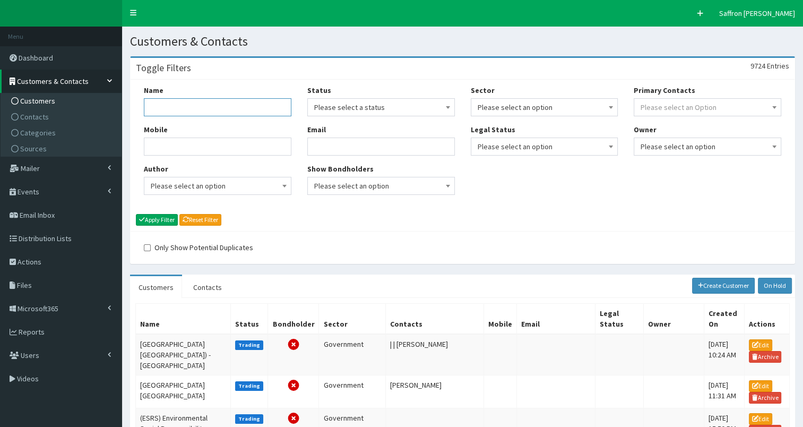
drag, startPoint x: 175, startPoint y: 105, endPoint x: 197, endPoint y: 91, distance: 26.9
click at [175, 106] on input "Name" at bounding box center [218, 107] width 148 height 18
type input "green ginger"
click at [136, 214] on button "Apply Filter" at bounding box center [157, 220] width 42 height 12
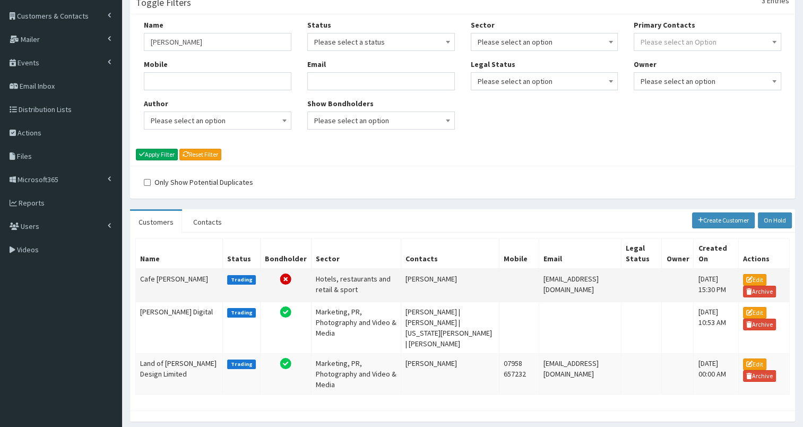
scroll to position [101, 0]
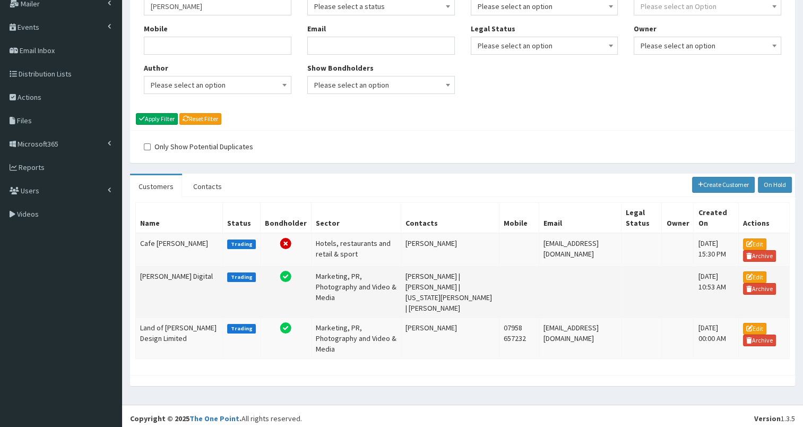
click at [177, 282] on td "[PERSON_NAME] Digital" at bounding box center [179, 291] width 87 height 51
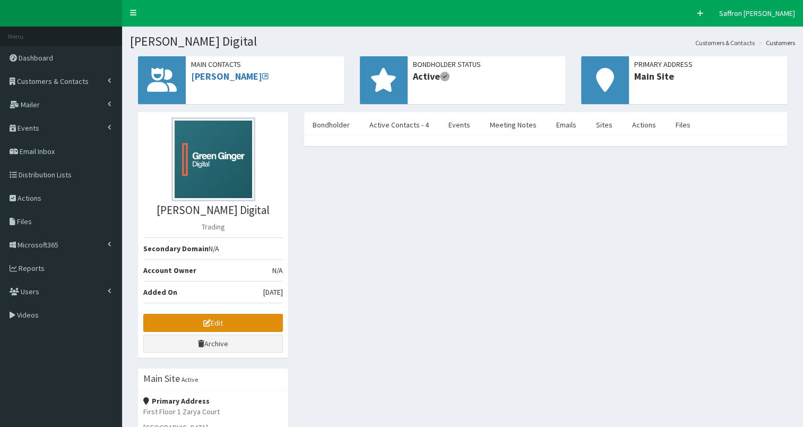
click at [218, 321] on link "Edit" at bounding box center [213, 323] width 140 height 18
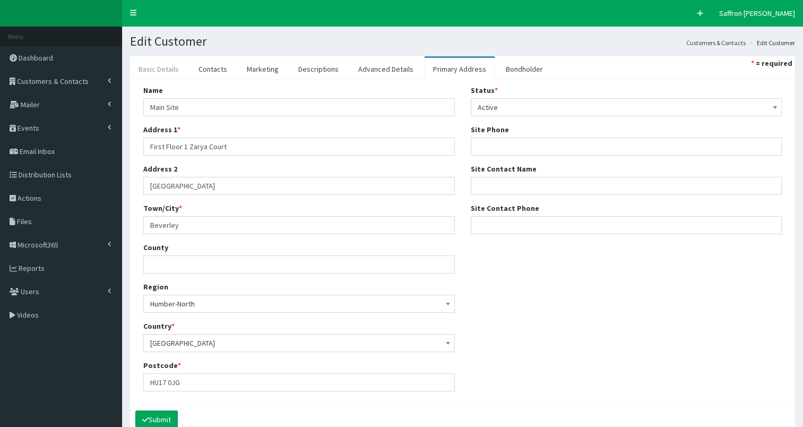
click at [163, 70] on link "Basic Details" at bounding box center [158, 69] width 57 height 22
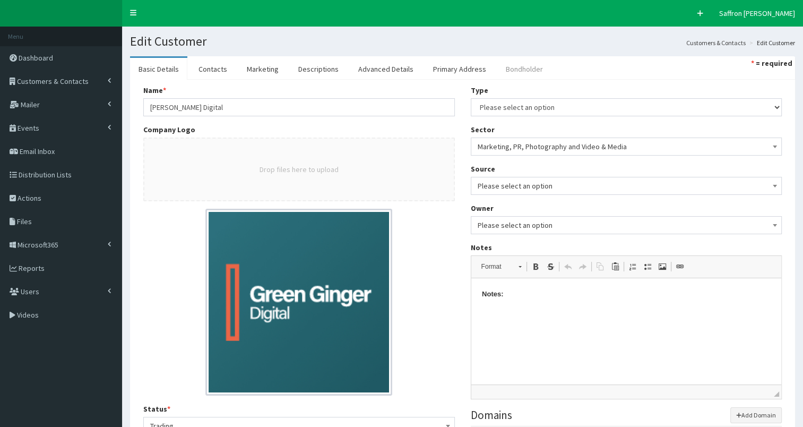
click at [507, 65] on link "Bondholder" at bounding box center [524, 69] width 54 height 22
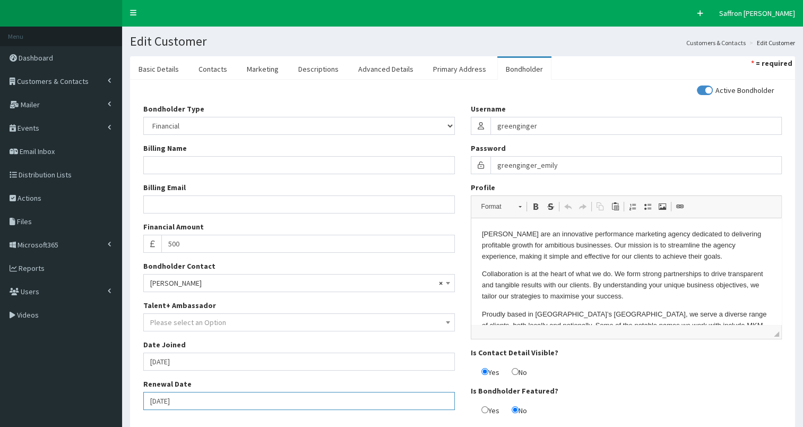
click at [234, 403] on input "01-06-2026" at bounding box center [299, 401] width 312 height 18
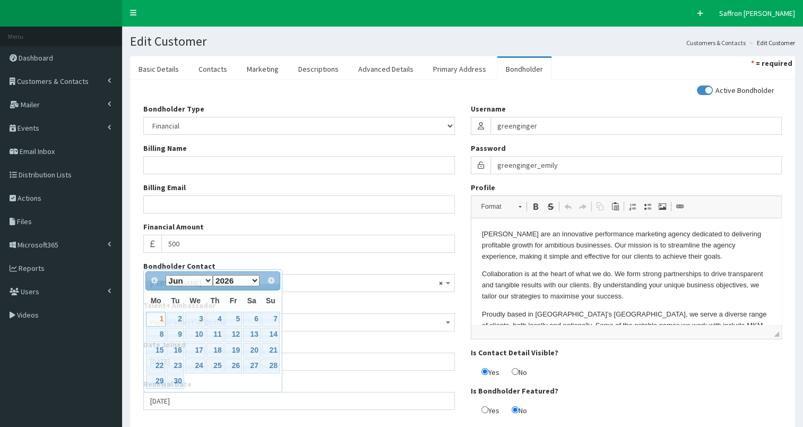
click at [332, 426] on html "F Pr \Toggle navigation Quick Create Saffron Gregg Saffron Gregg Member since 9…" at bounding box center [401, 252] width 803 height 504
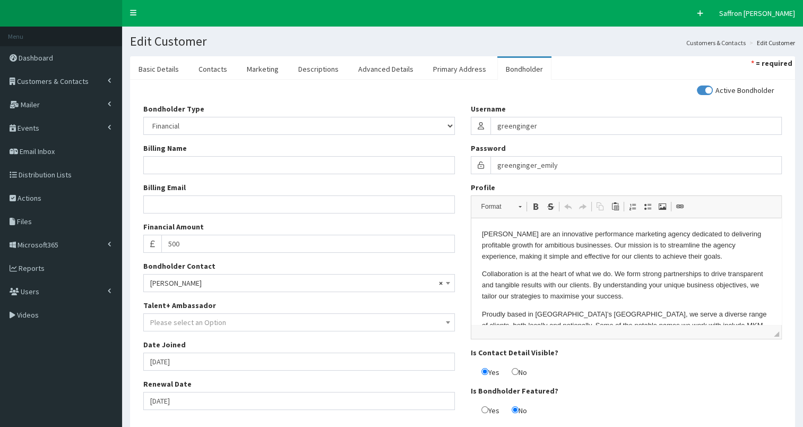
drag, startPoint x: 460, startPoint y: 73, endPoint x: 482, endPoint y: 50, distance: 32.3
click at [460, 73] on link "Primary Address" at bounding box center [460, 69] width 70 height 22
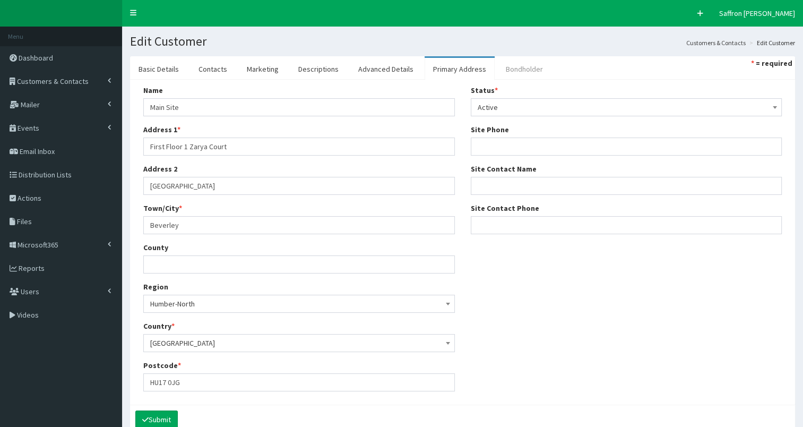
click at [506, 62] on link "Bondholder" at bounding box center [524, 69] width 54 height 22
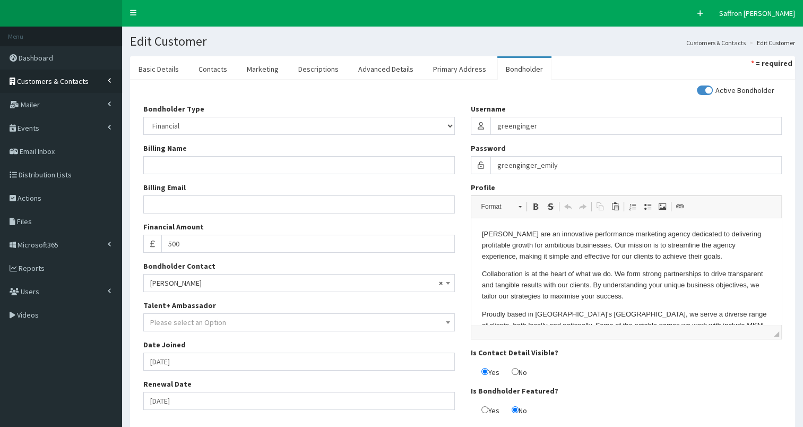
click at [109, 79] on icon at bounding box center [109, 81] width 3 height 4
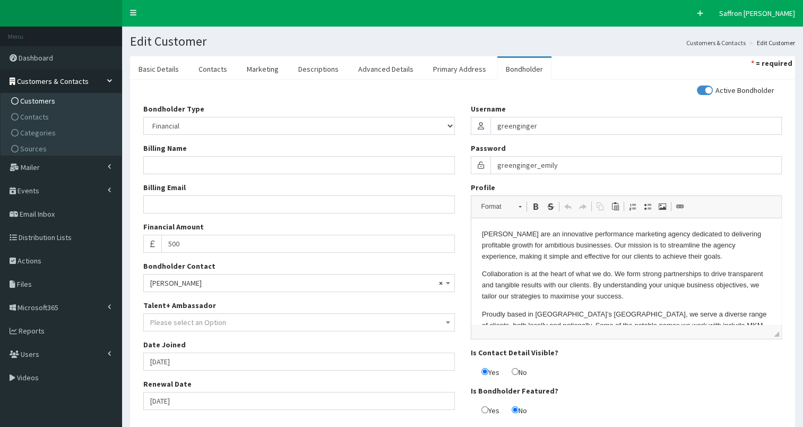
click at [48, 97] on span "Customers" at bounding box center [37, 101] width 35 height 10
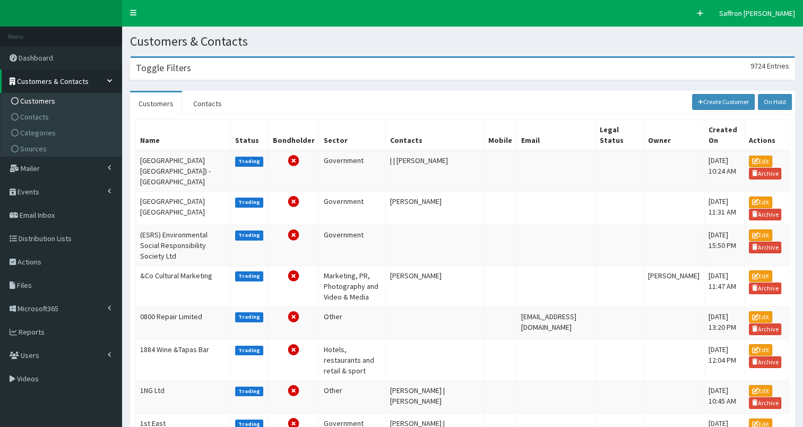
click at [194, 62] on div "Toggle Filters 9724 Entries" at bounding box center [463, 69] width 664 height 22
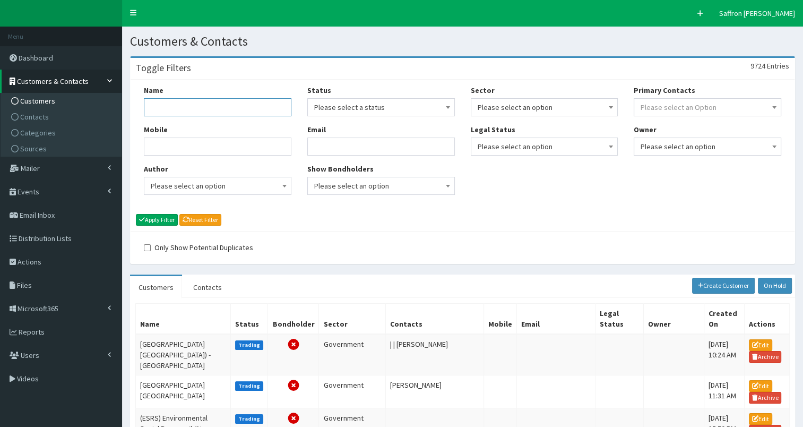
click at [168, 114] on input "Name" at bounding box center [218, 107] width 148 height 18
type input "HOTA"
click at [136, 214] on button "Apply Filter" at bounding box center [157, 220] width 42 height 12
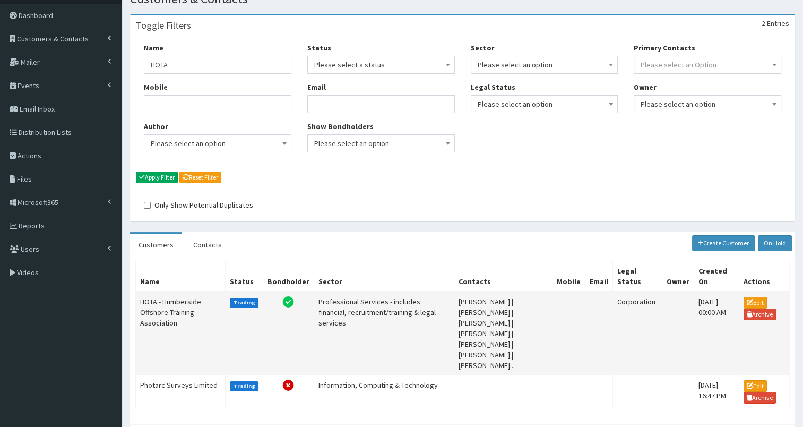
scroll to position [72, 0]
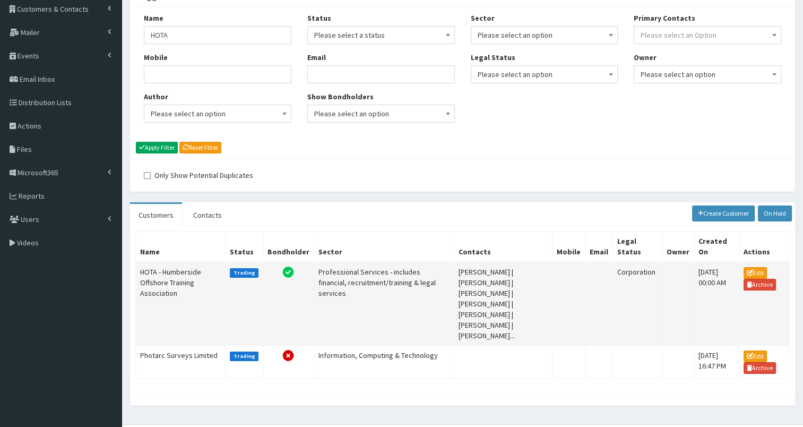
click at [193, 271] on td "HOTA - Humberside Offshore Training Association" at bounding box center [181, 304] width 90 height 84
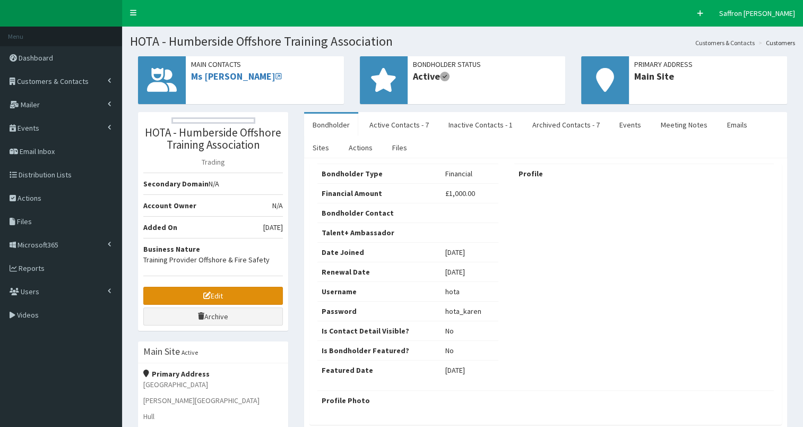
click at [203, 288] on link "Edit" at bounding box center [213, 296] width 140 height 18
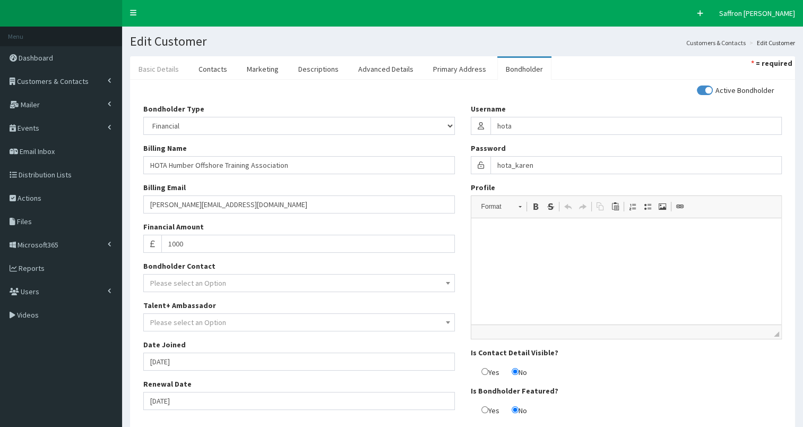
click at [167, 73] on link "Basic Details" at bounding box center [158, 69] width 57 height 22
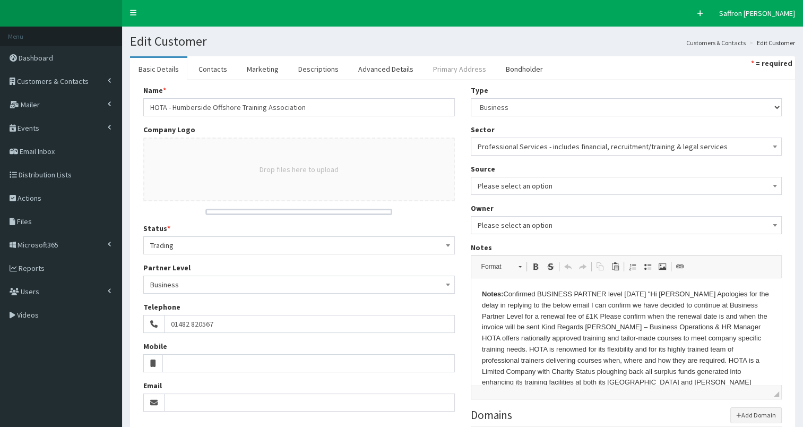
click at [442, 64] on link "Primary Address" at bounding box center [460, 69] width 70 height 22
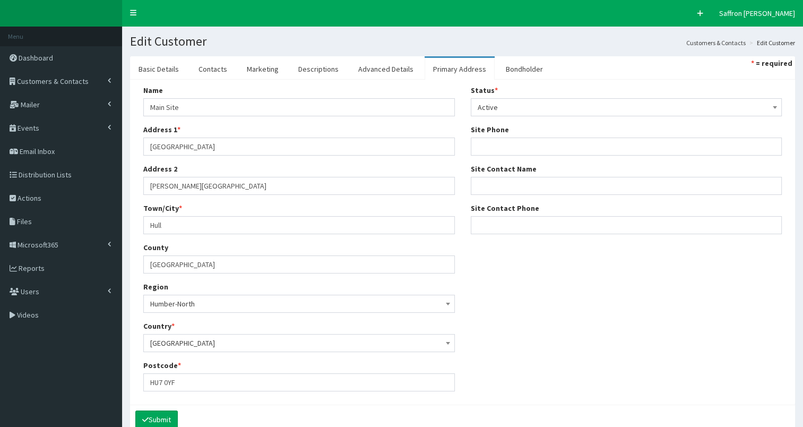
drag, startPoint x: 520, startPoint y: 66, endPoint x: 454, endPoint y: 145, distance: 102.9
click at [520, 66] on link "Bondholder" at bounding box center [524, 69] width 54 height 22
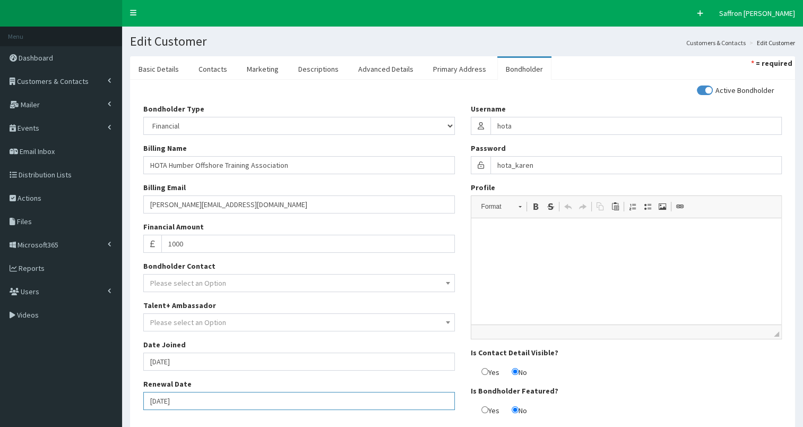
click at [207, 405] on input "[DATE]" at bounding box center [299, 401] width 312 height 18
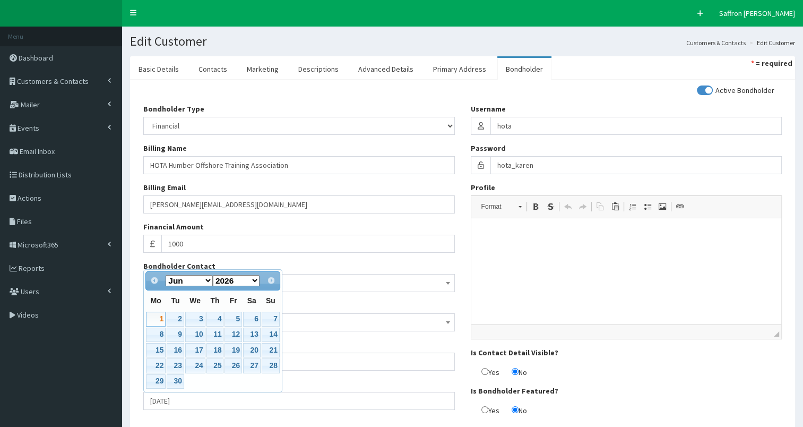
click at [231, 412] on div "Bondholder Type Please select an Option In-kind Financial Billing Name HOTA Hum…" at bounding box center [298, 260] width 327 height 314
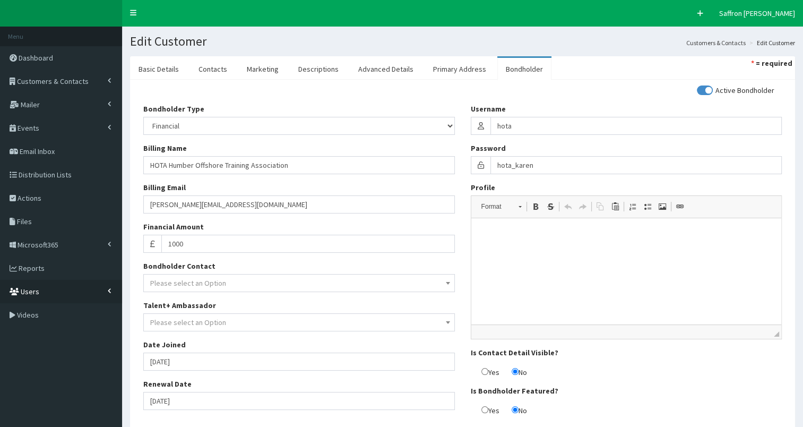
click at [70, 295] on link "Users" at bounding box center [61, 291] width 122 height 23
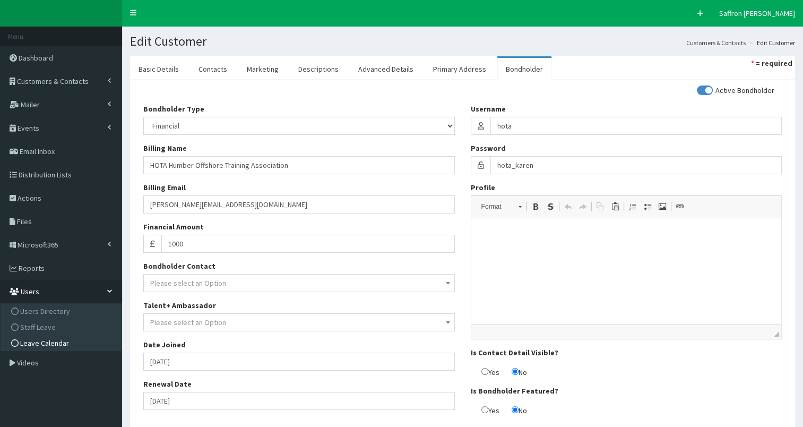
click at [42, 338] on span "Leave Calendar" at bounding box center [44, 343] width 49 height 10
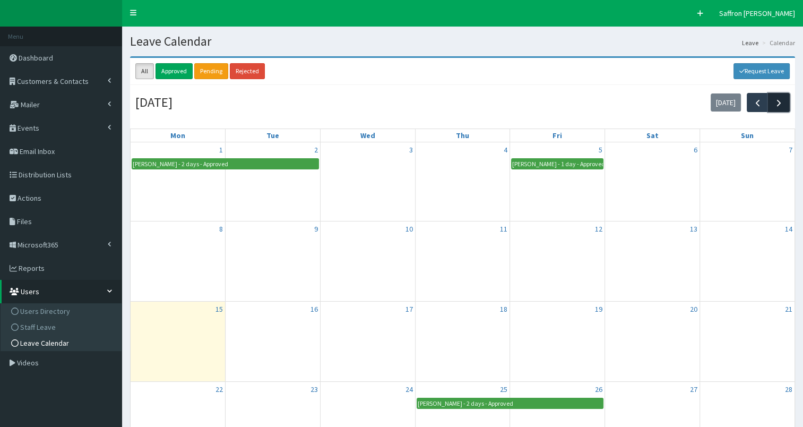
click at [774, 103] on span "button" at bounding box center [778, 102] width 11 height 11
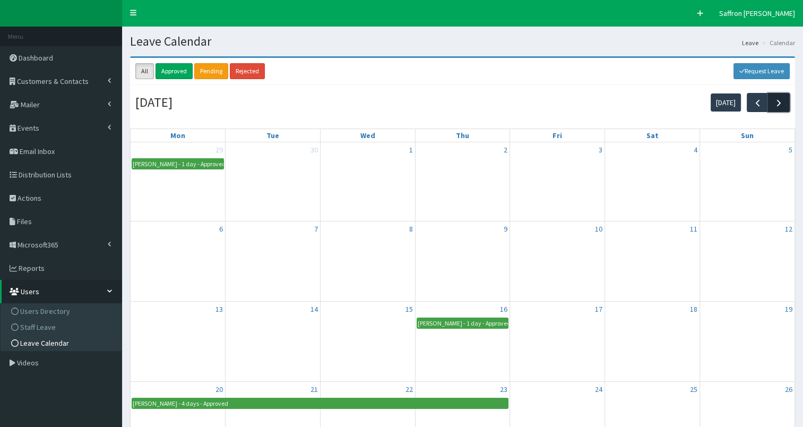
click at [777, 99] on span "button" at bounding box center [778, 102] width 11 height 11
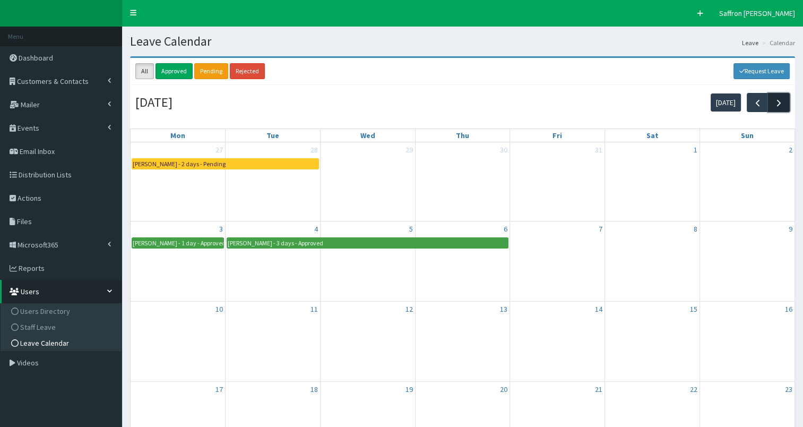
click at [777, 99] on span "button" at bounding box center [778, 102] width 11 height 11
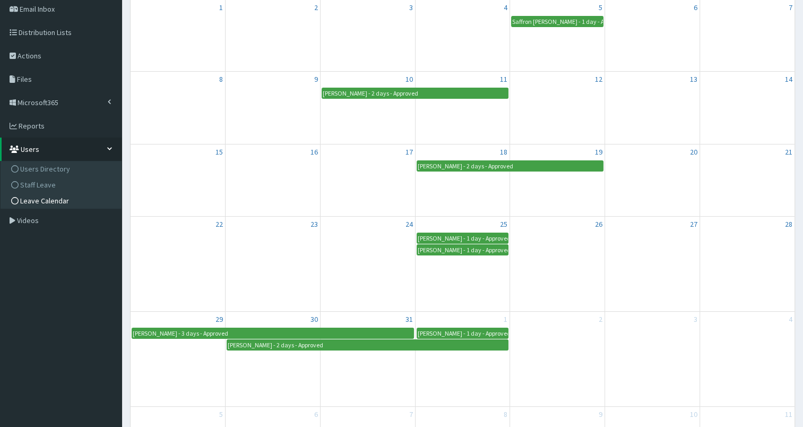
scroll to position [106, 0]
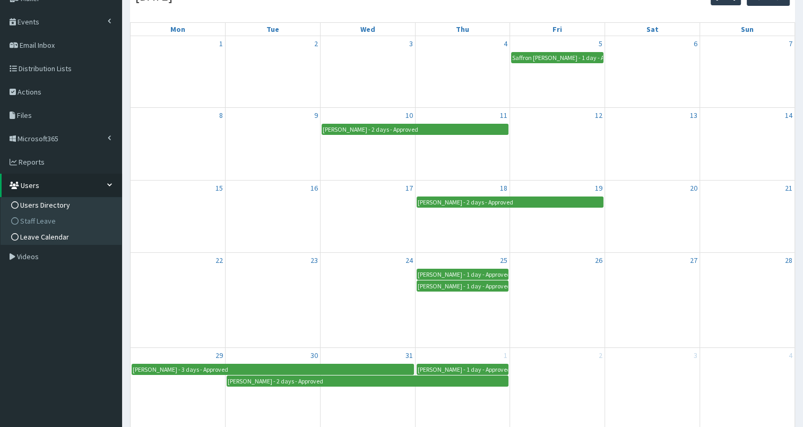
click at [46, 208] on span "Users Directory" at bounding box center [45, 205] width 50 height 10
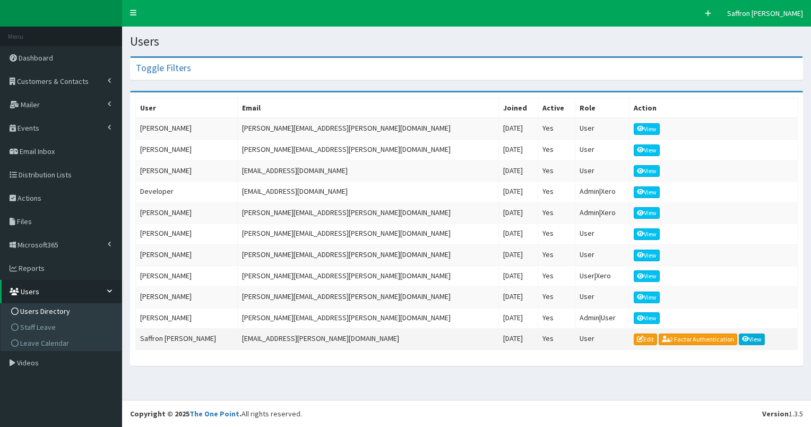
click at [742, 336] on icon at bounding box center [745, 339] width 7 height 6
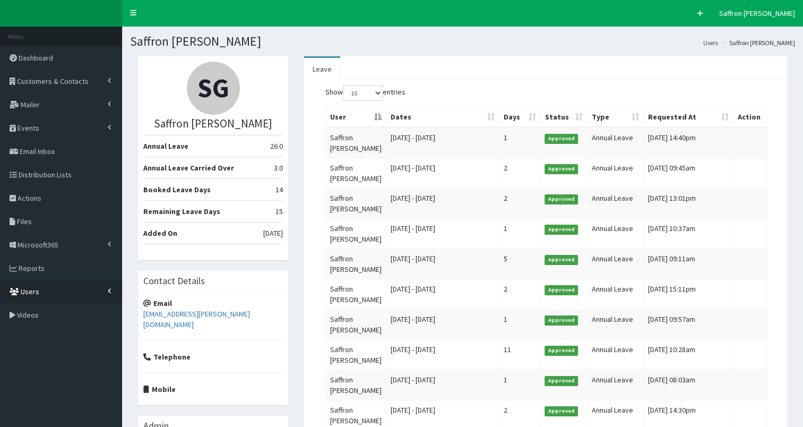
click at [72, 286] on link "Users" at bounding box center [61, 291] width 122 height 23
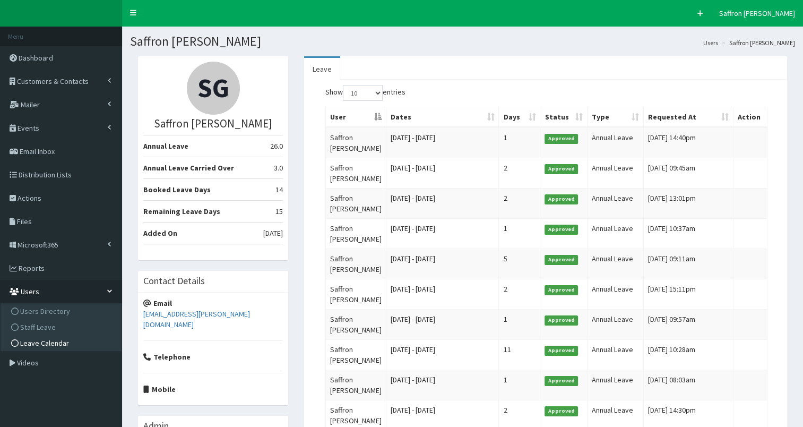
click at [59, 338] on link "Leave Calendar" at bounding box center [62, 343] width 118 height 16
